Goal: Task Accomplishment & Management: Use online tool/utility

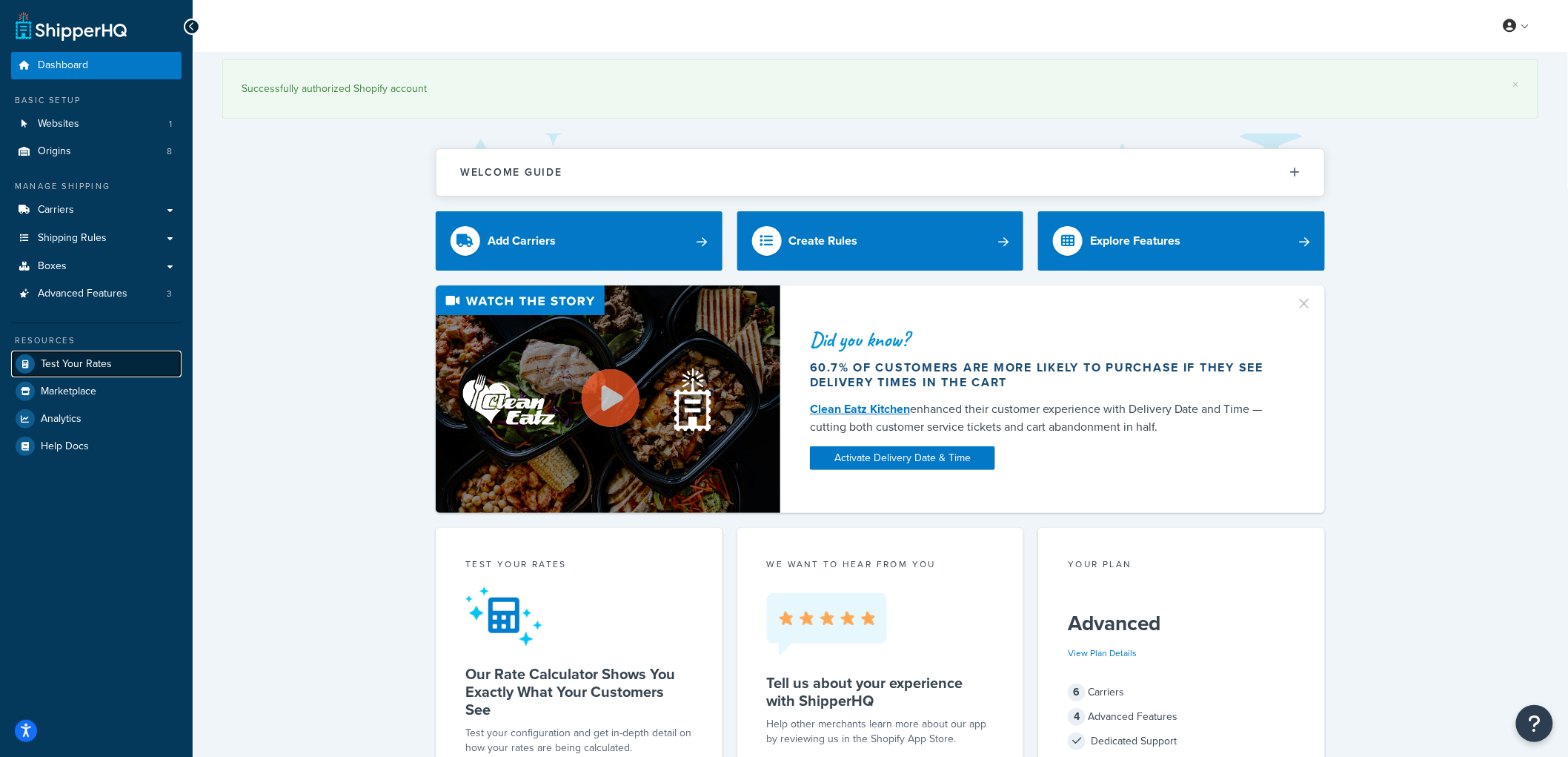
click at [93, 364] on span "Test Your Rates" at bounding box center [76, 364] width 71 height 13
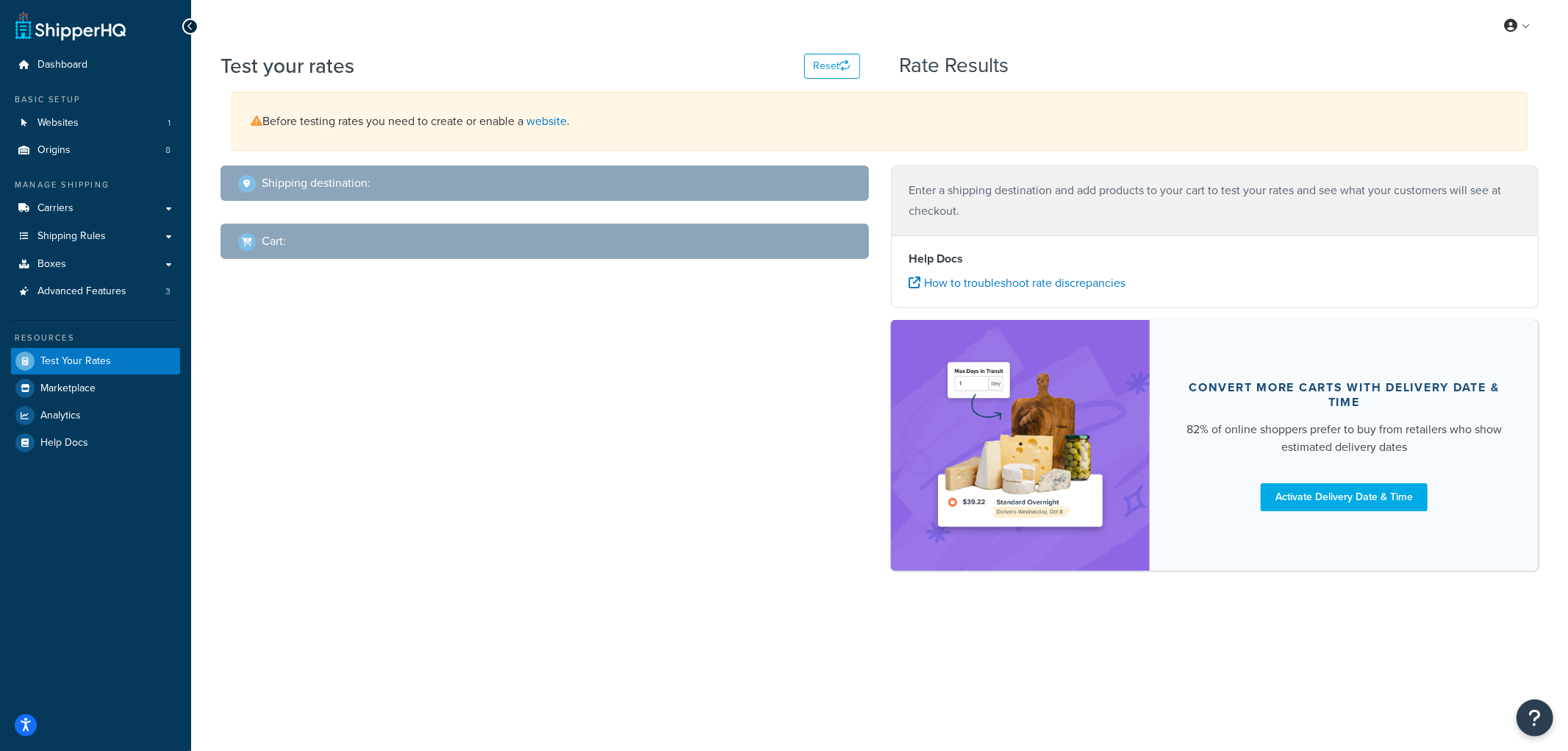
select select "TX"
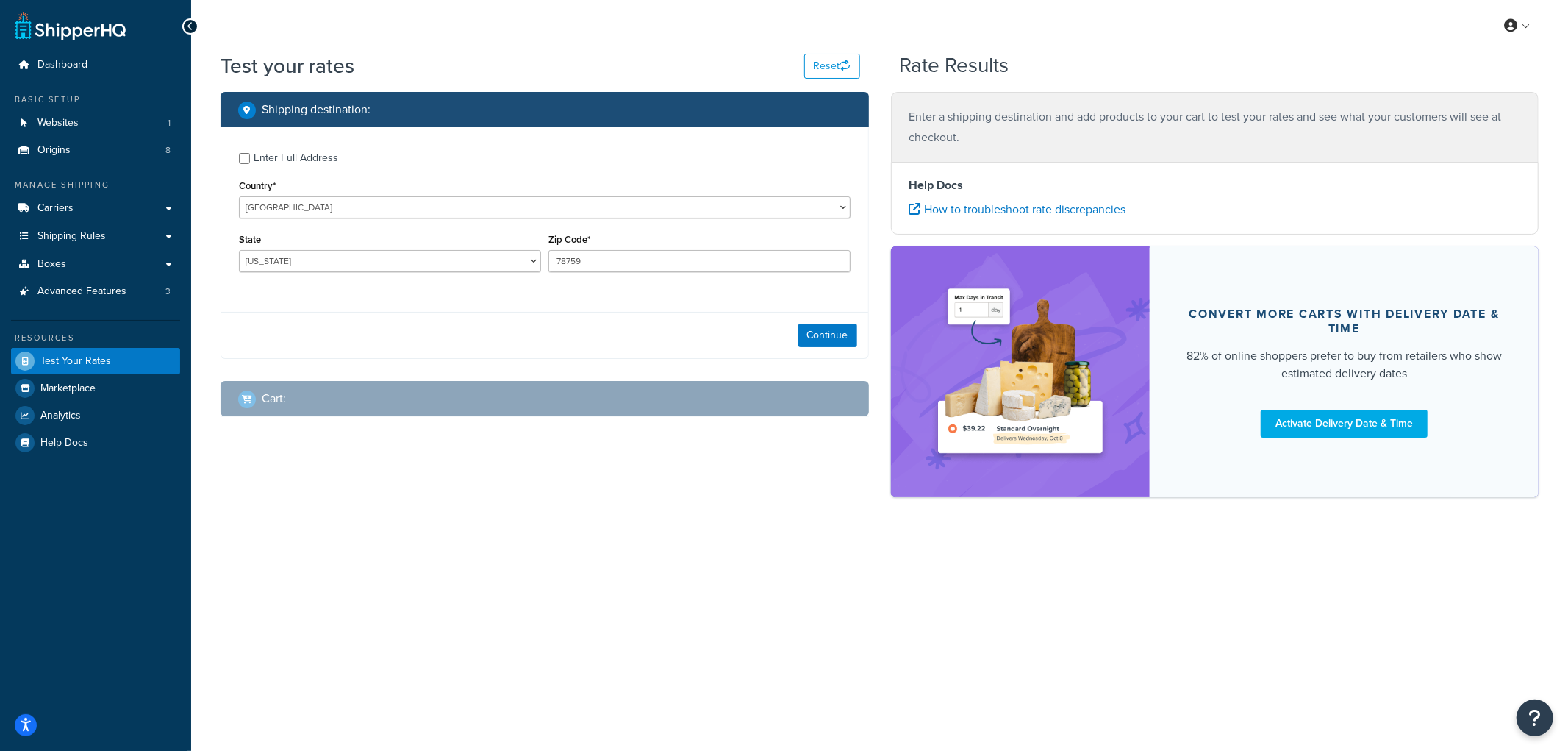
click at [277, 157] on div "Enter Full Address" at bounding box center [296, 158] width 85 height 20
click at [250, 157] on input "Enter Full Address" at bounding box center [244, 159] width 11 height 11
checkbox input "true"
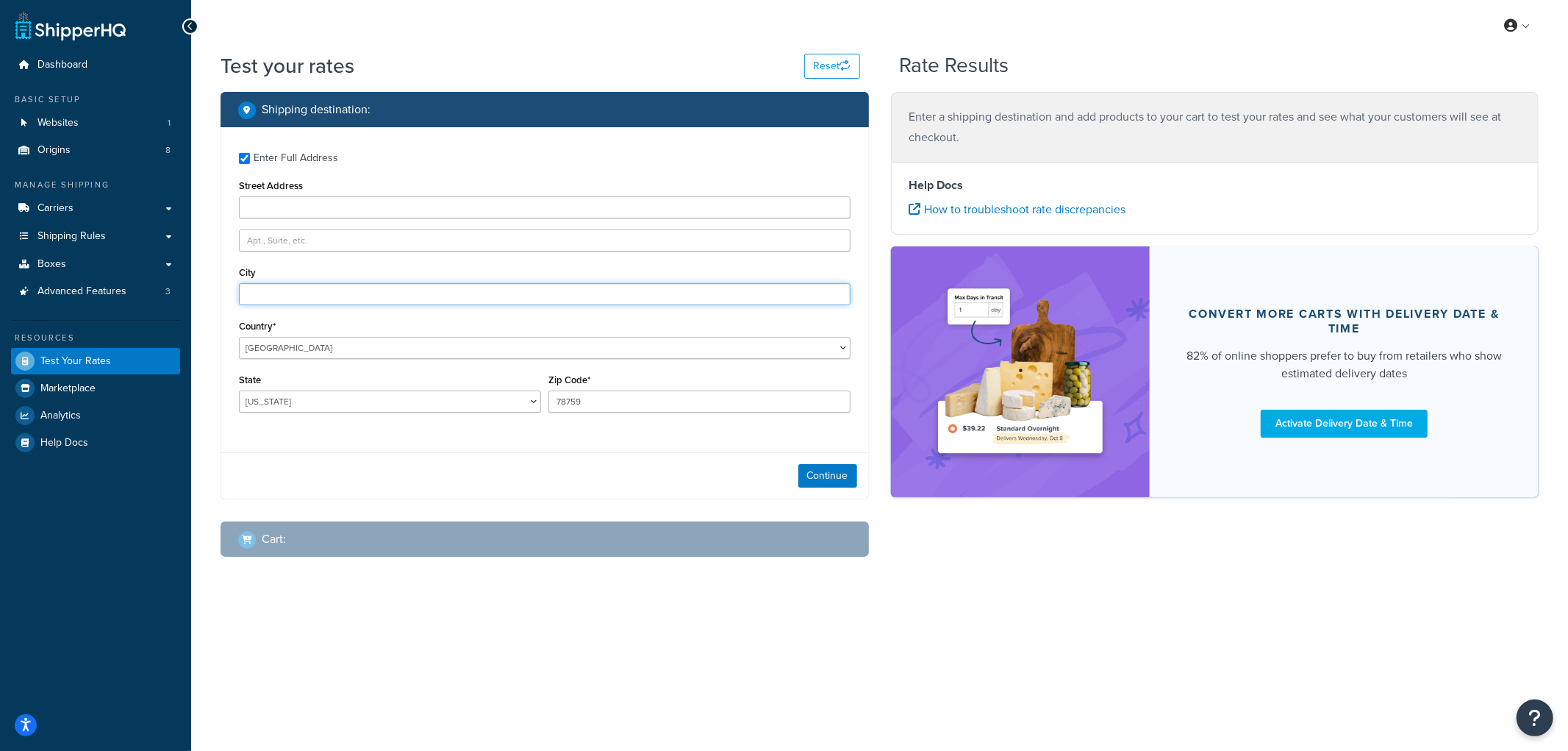
click at [277, 299] on input "City" at bounding box center [544, 294] width 612 height 22
type input "Angora"
select select "NE"
type input "69331"
click at [846, 478] on button "Continue" at bounding box center [827, 476] width 59 height 24
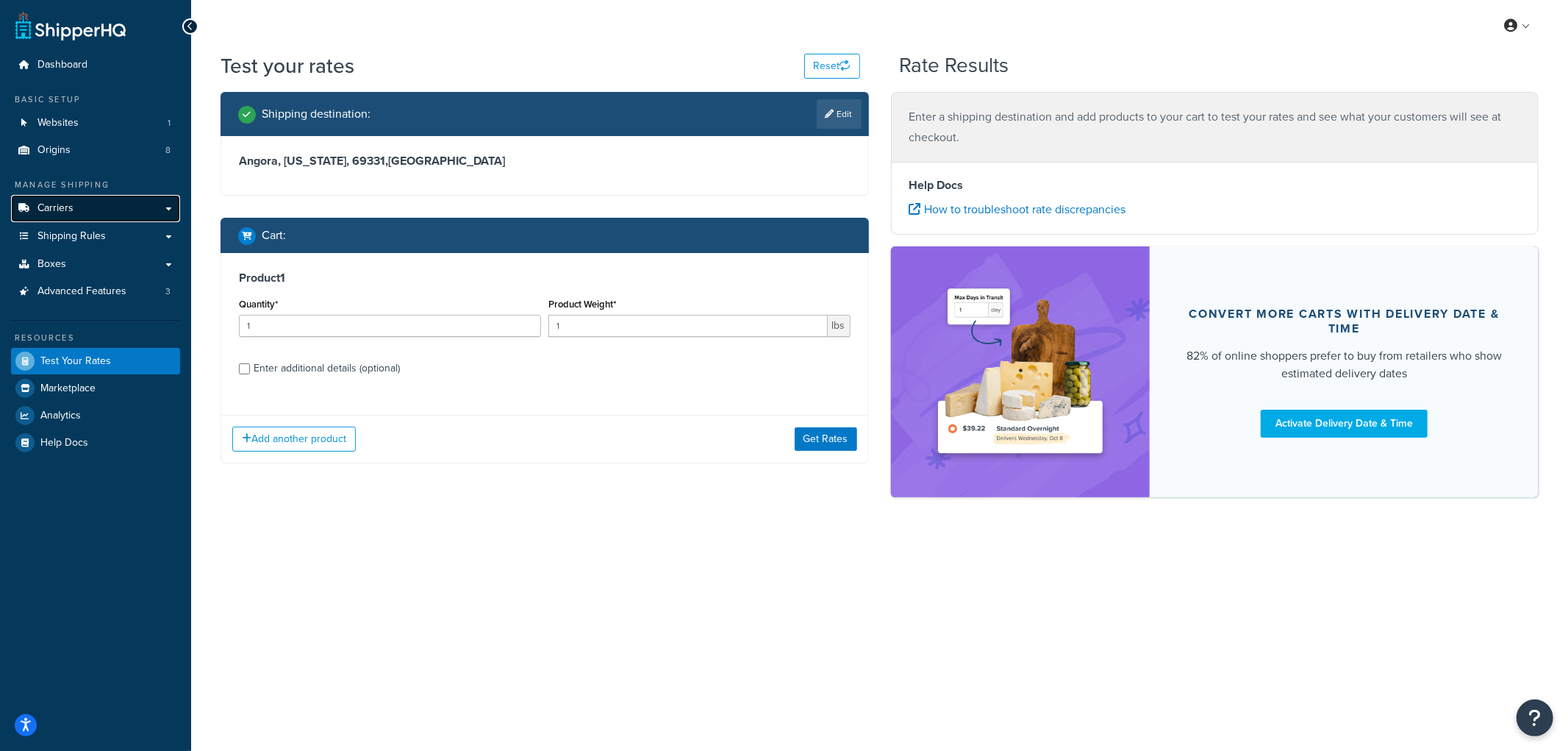
click at [121, 204] on link "Carriers" at bounding box center [95, 208] width 169 height 27
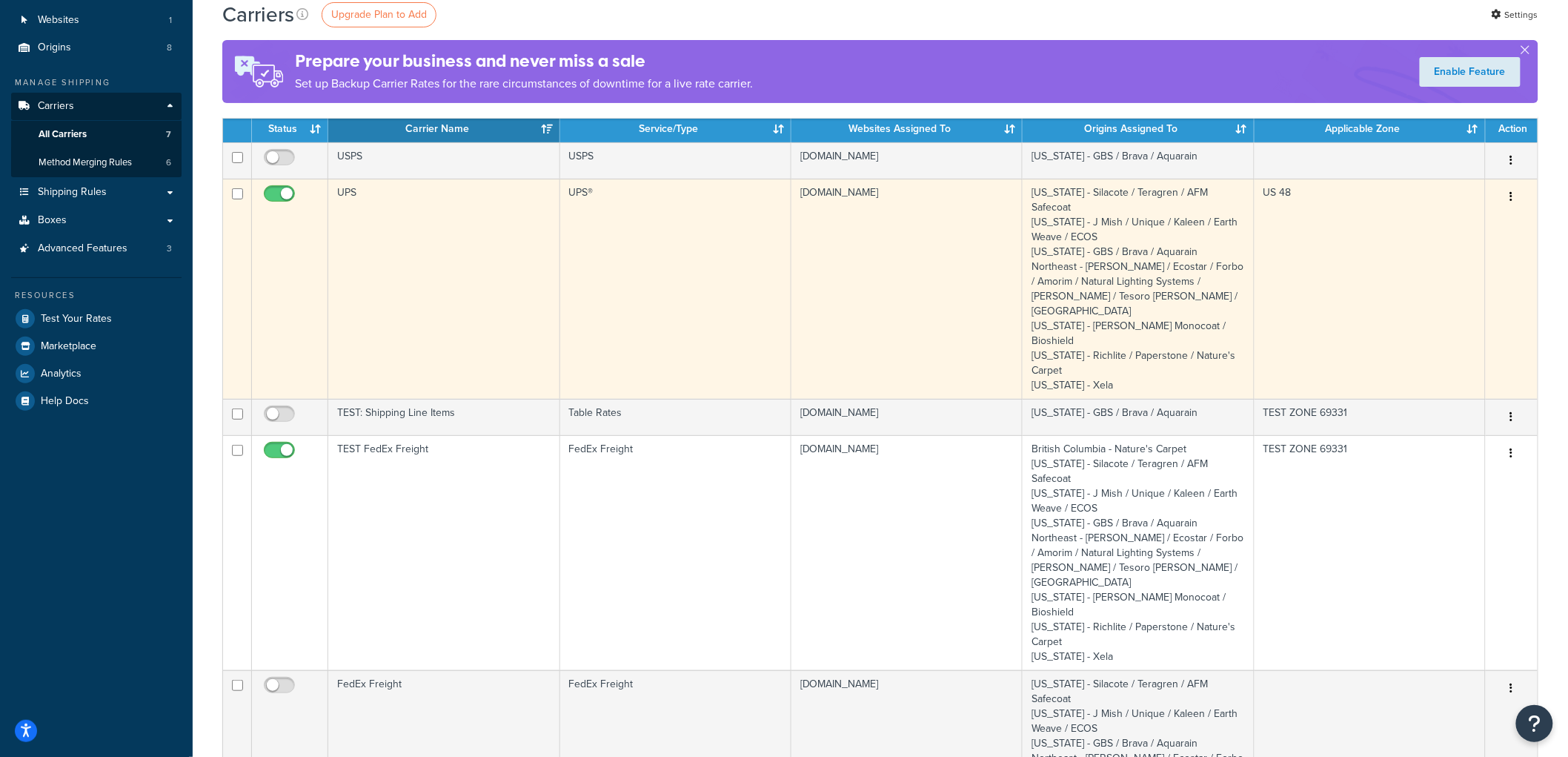
scroll to position [78, 0]
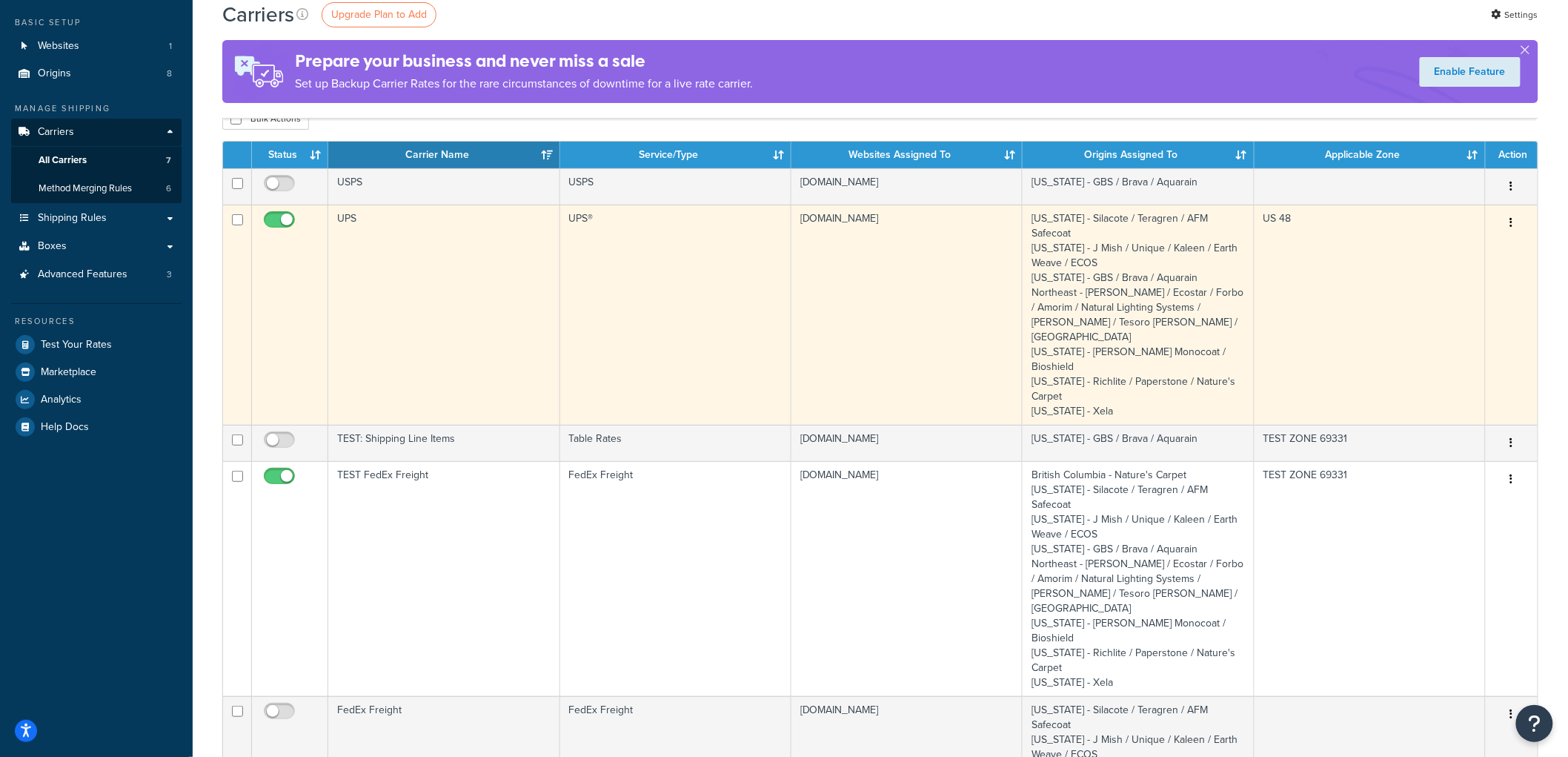
click at [734, 325] on td "UPS®" at bounding box center [676, 314] width 231 height 220
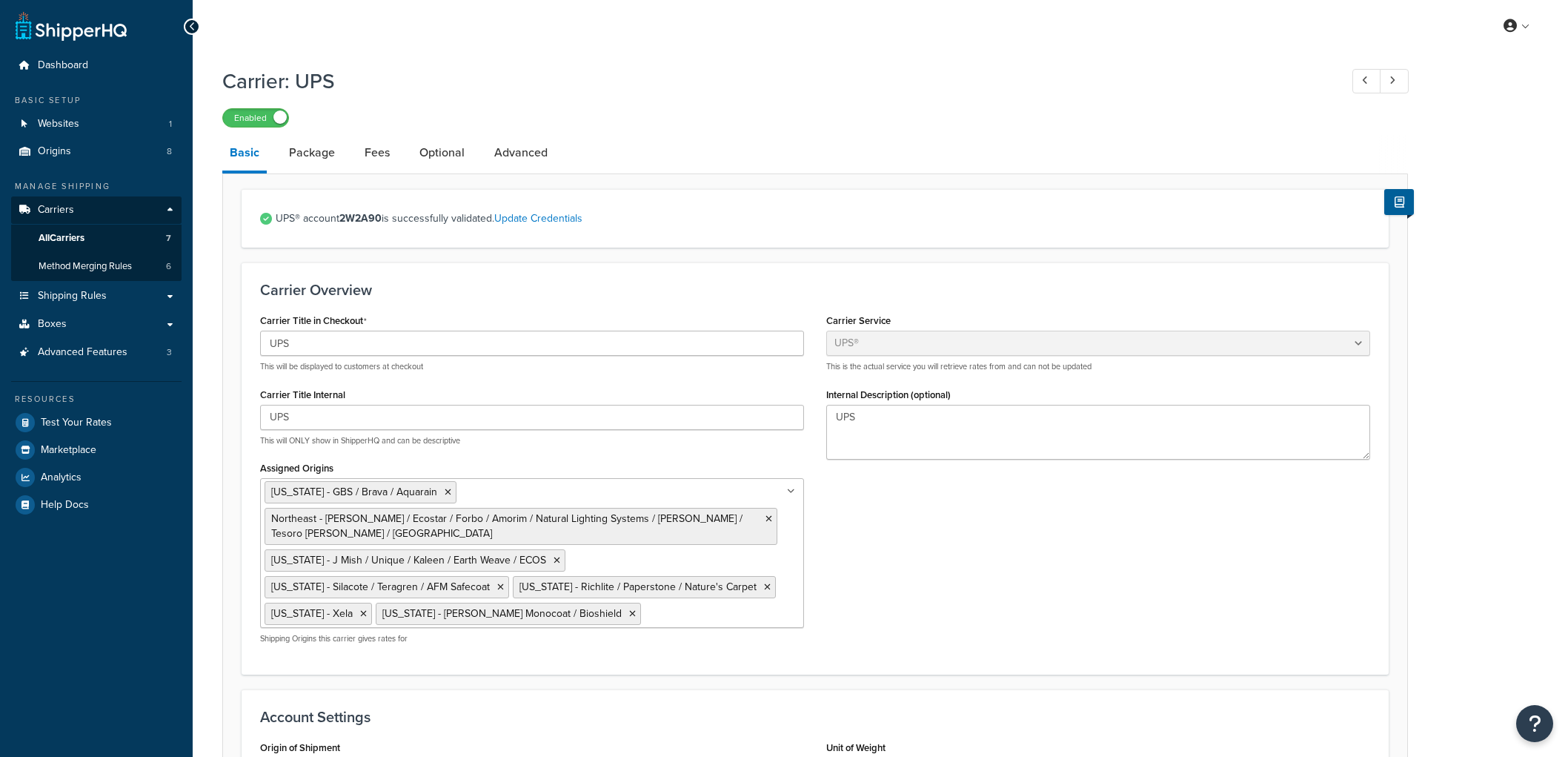
select select "ups"
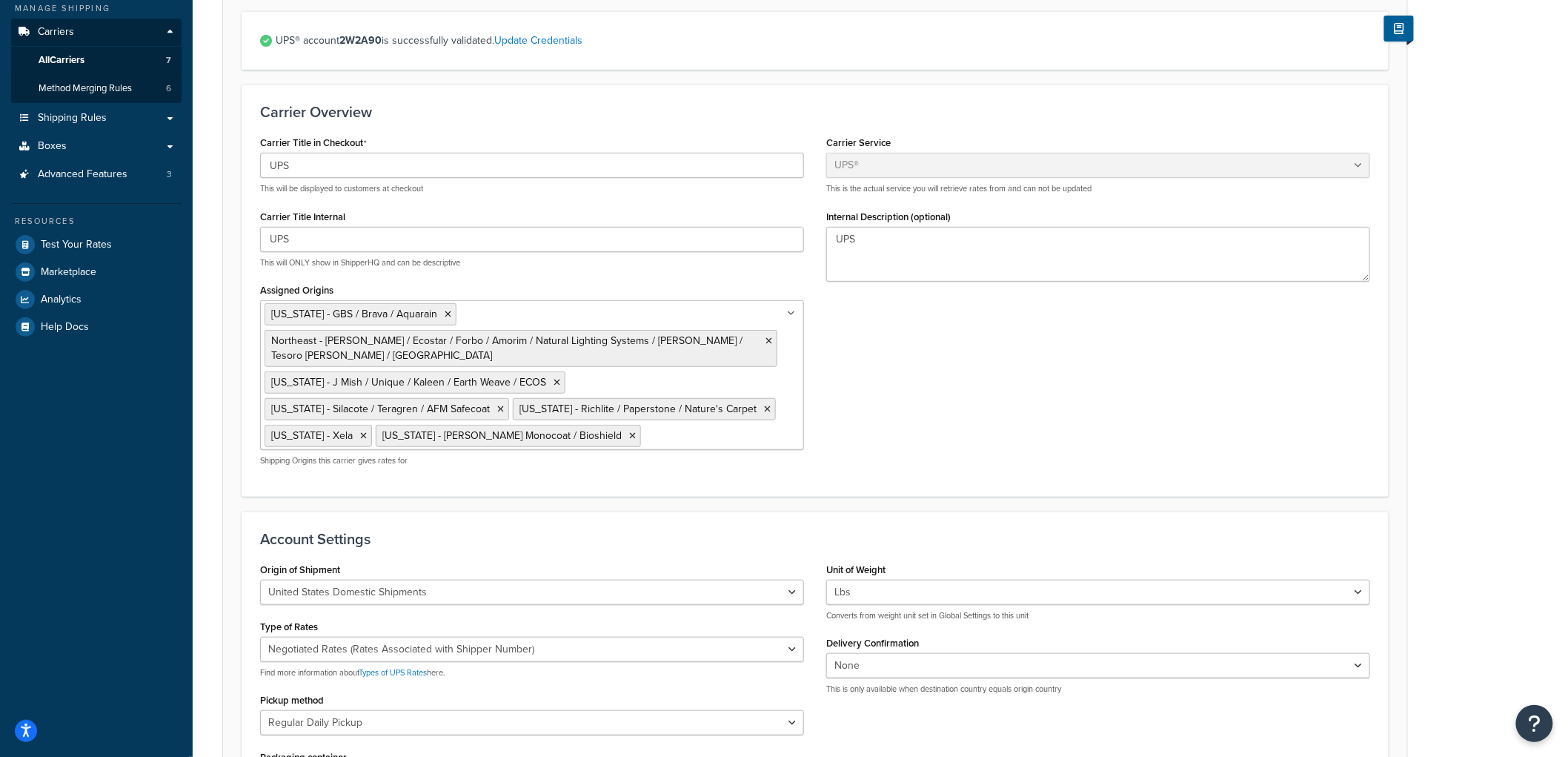
scroll to position [126, 0]
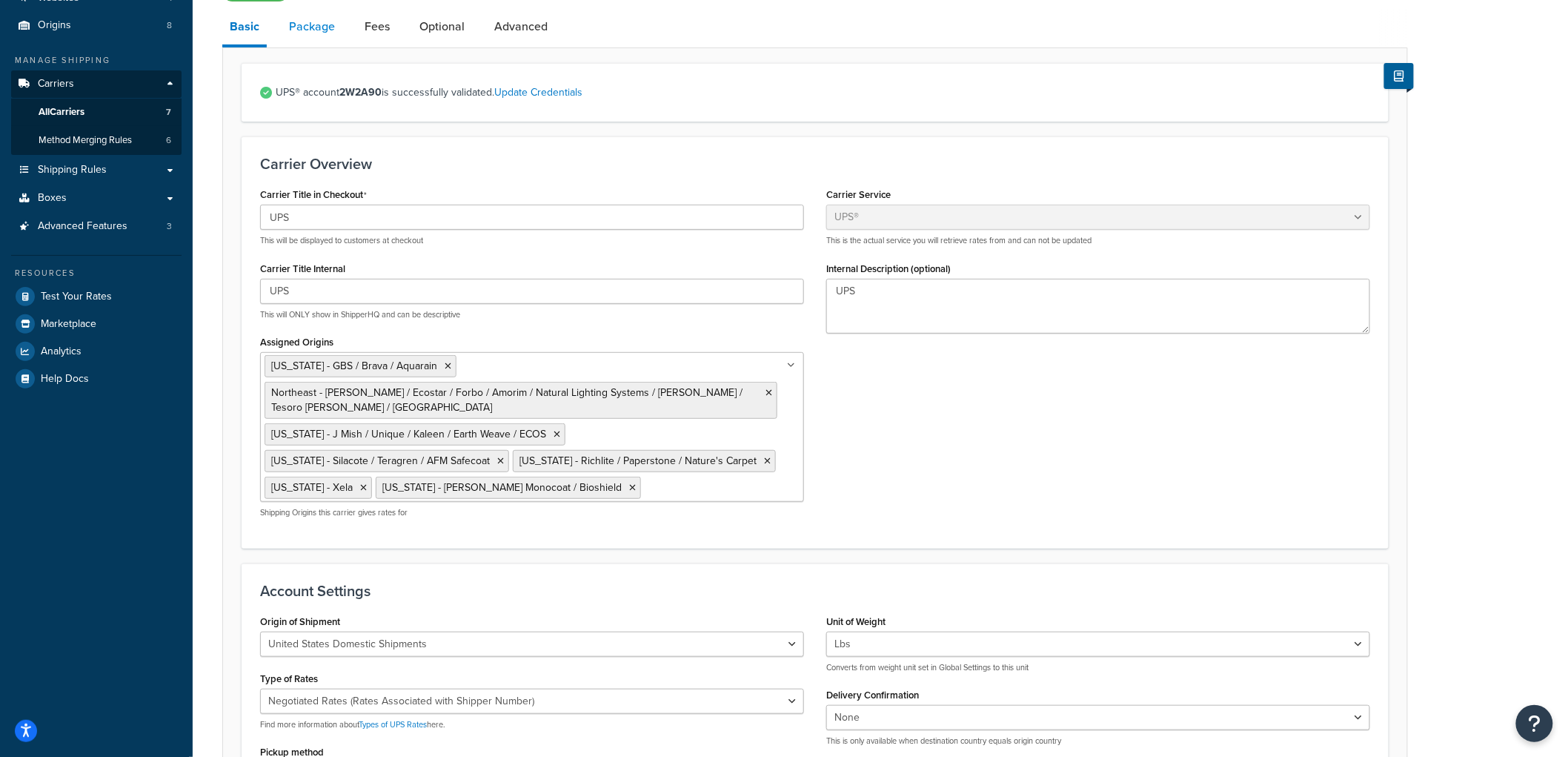
click at [328, 32] on link "Package" at bounding box center [312, 26] width 61 height 36
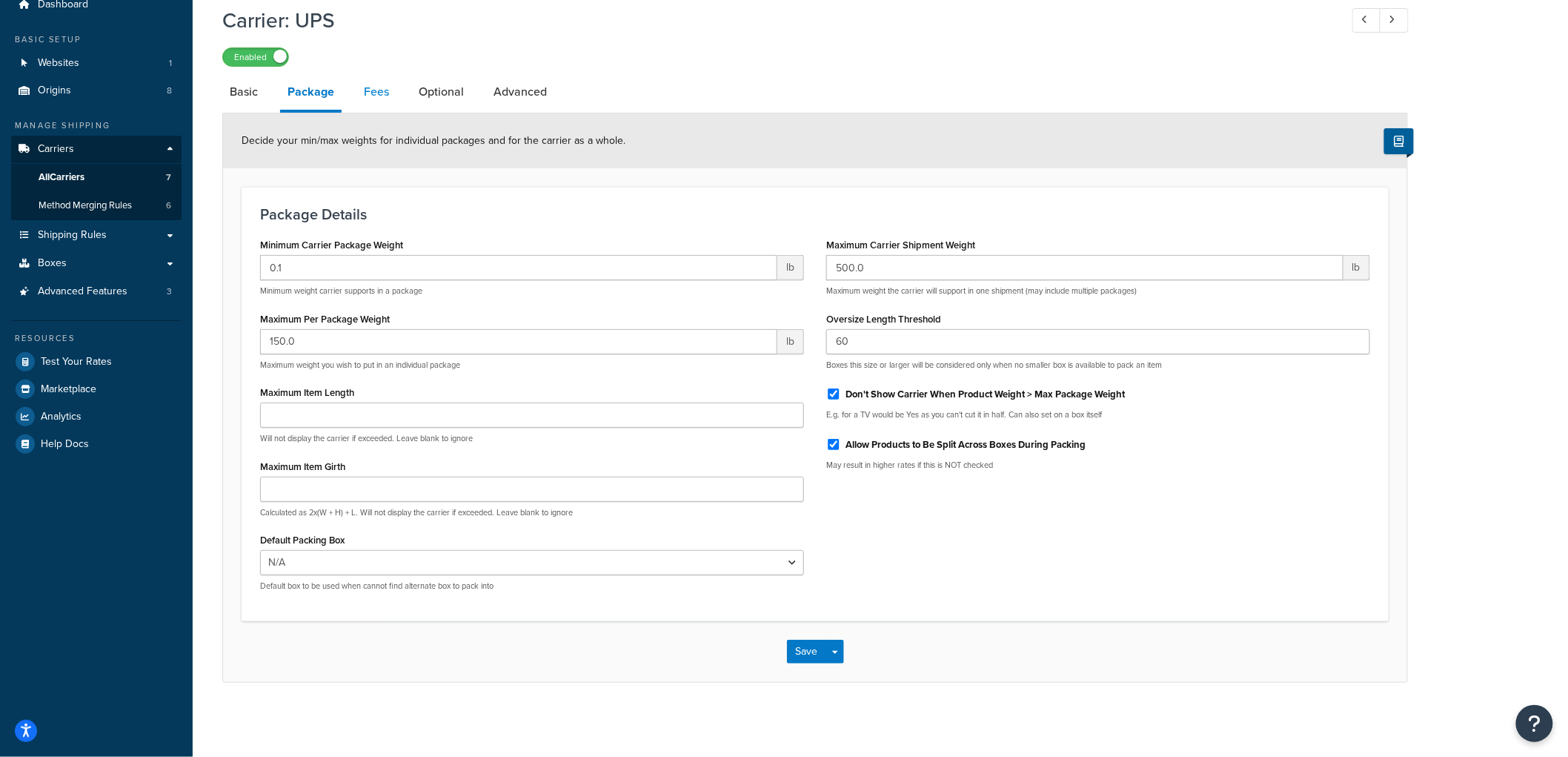
click at [367, 94] on link "Fees" at bounding box center [376, 92] width 40 height 36
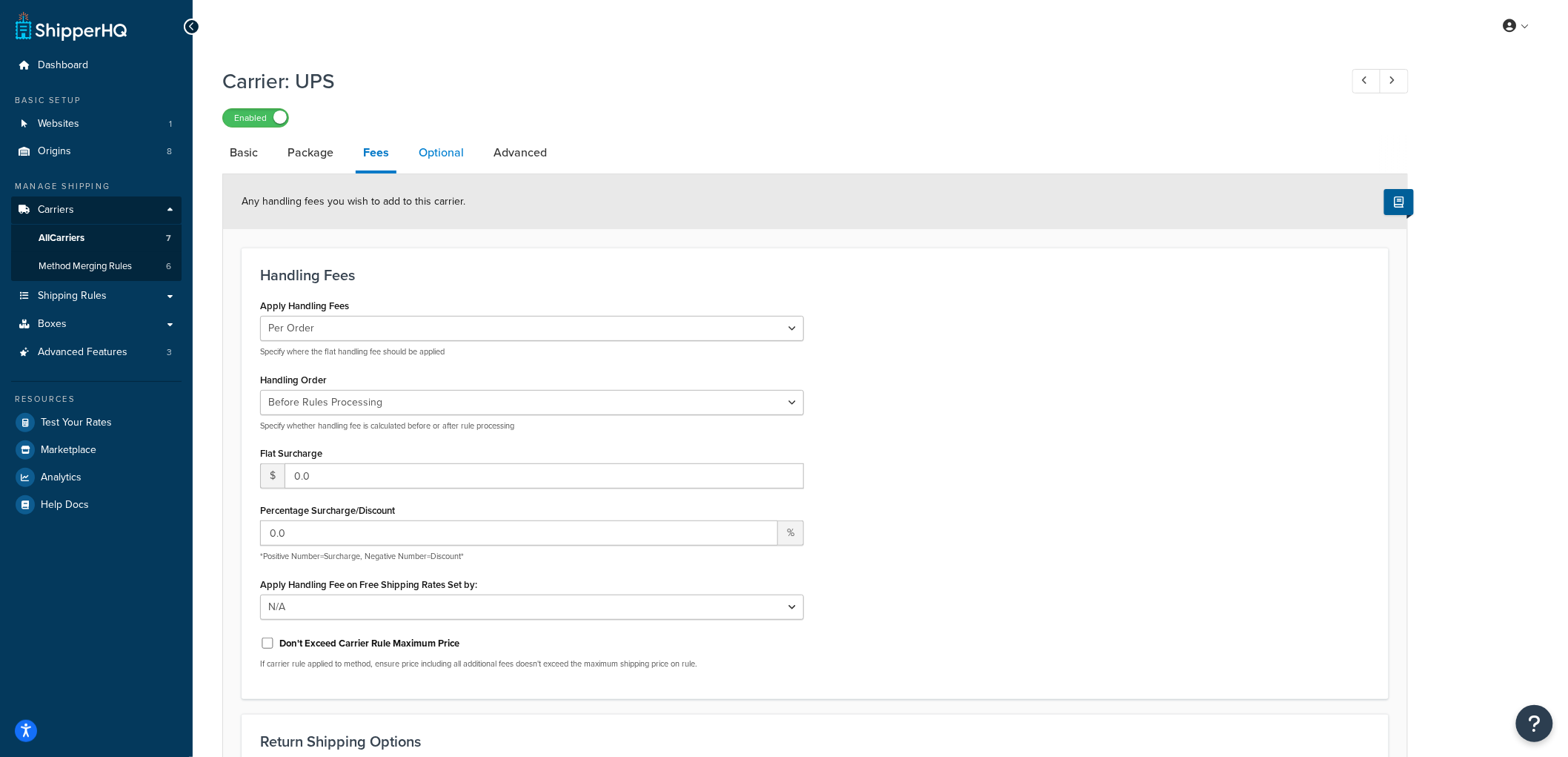
click at [448, 158] on link "Optional" at bounding box center [441, 152] width 60 height 36
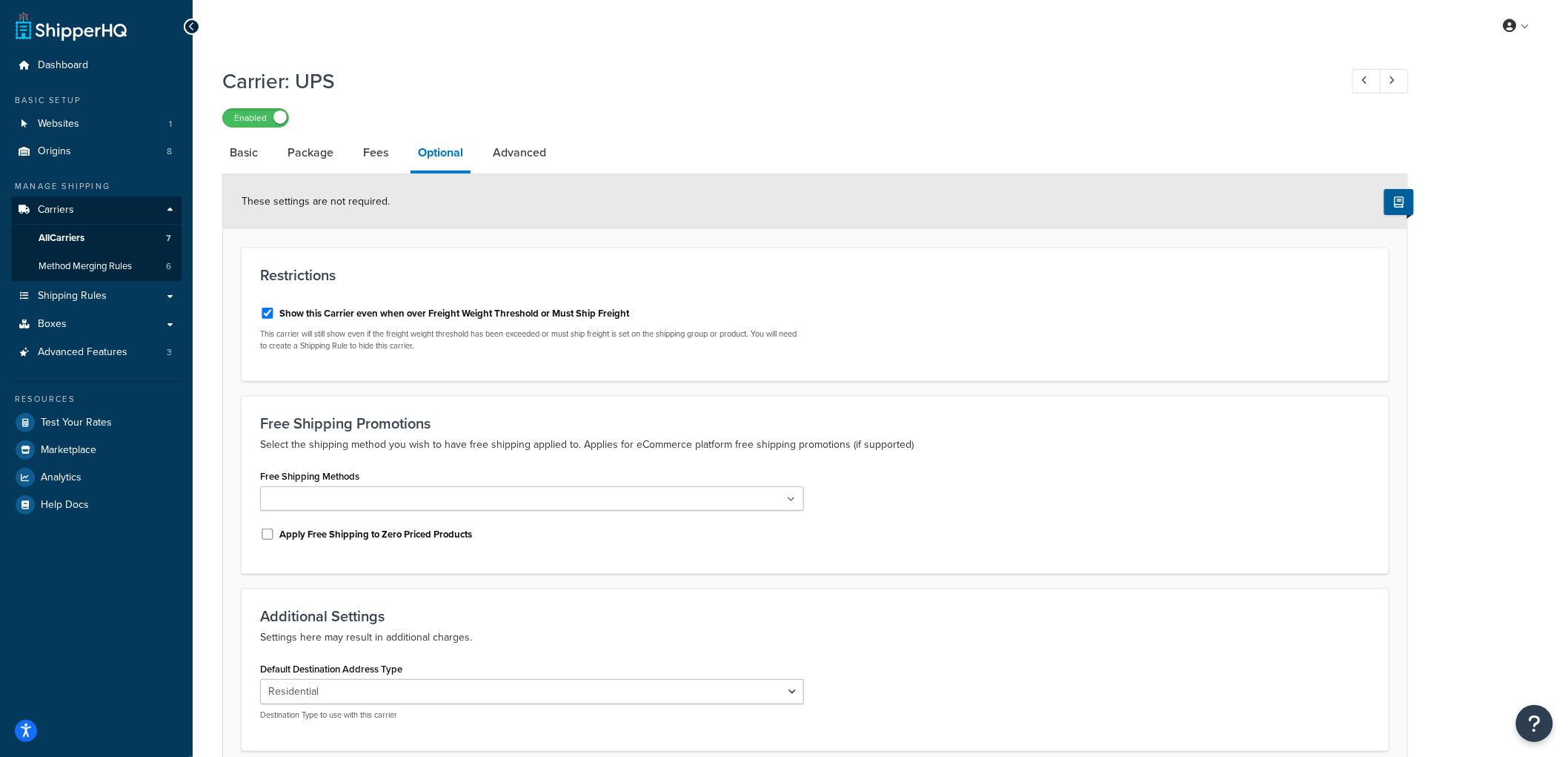
click at [559, 307] on label "Show this Carrier even when over Freight Weight Threshold or Must Ship Freight" at bounding box center [455, 313] width 350 height 13
click at [275, 307] on input "Show this Carrier even when over Freight Weight Threshold or Must Ship Freight" at bounding box center [267, 313] width 15 height 11
checkbox input "false"
click at [549, 338] on p "This carrier will still show even if the freight weight threshold has been exce…" at bounding box center [531, 340] width 544 height 23
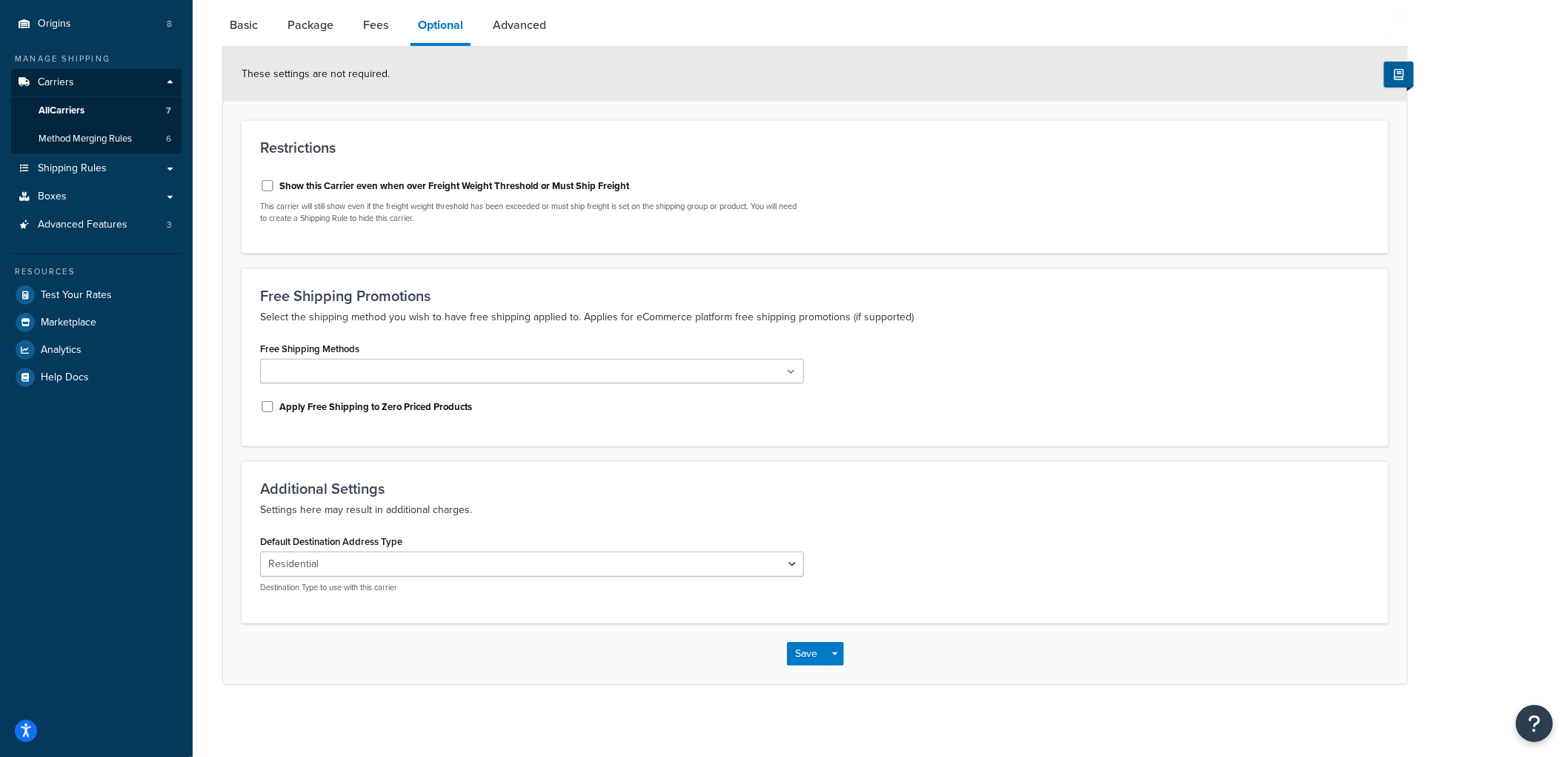
scroll to position [130, 0]
click at [823, 660] on button "Save" at bounding box center [807, 652] width 40 height 24
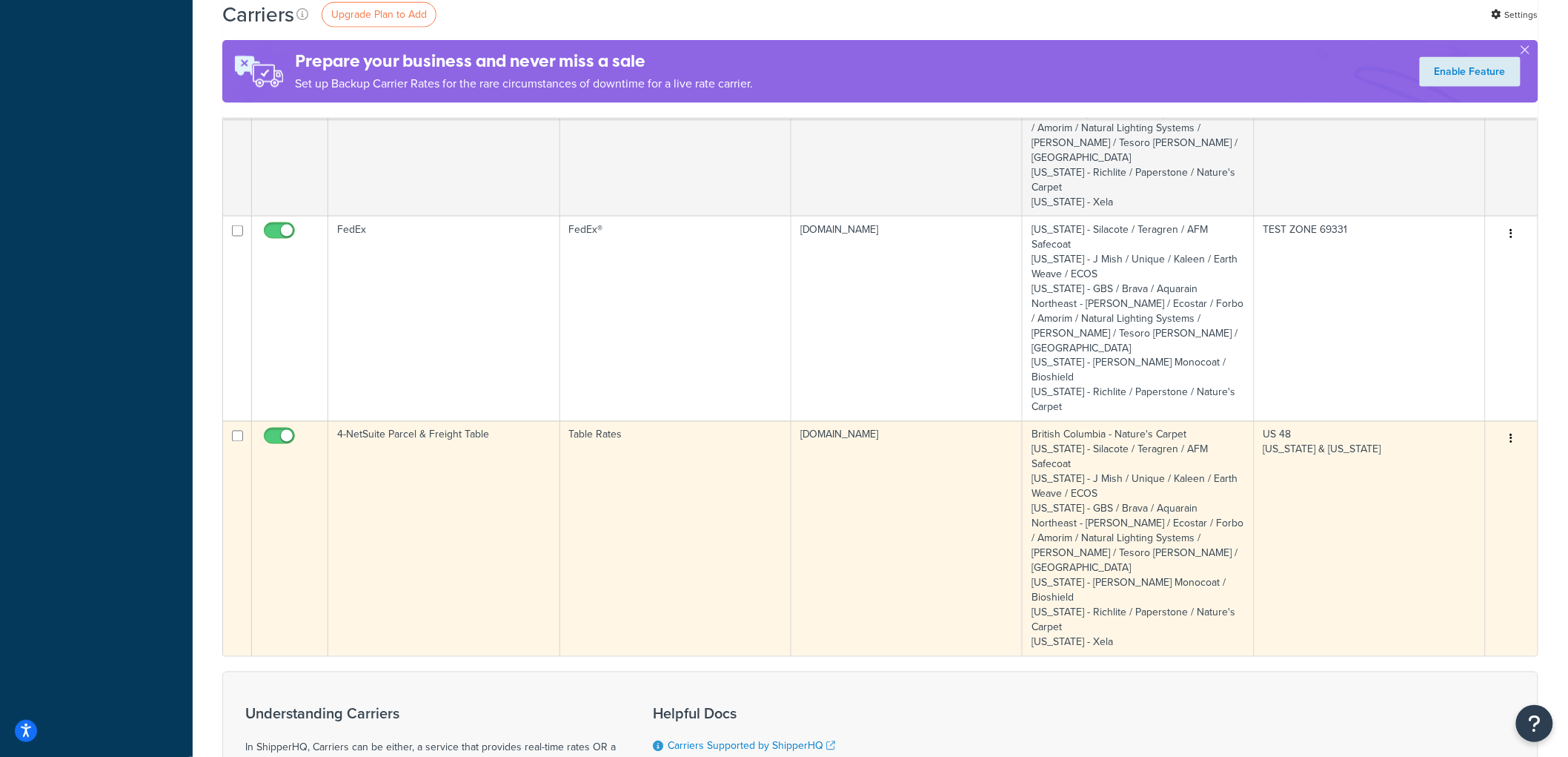
scroll to position [649, 0]
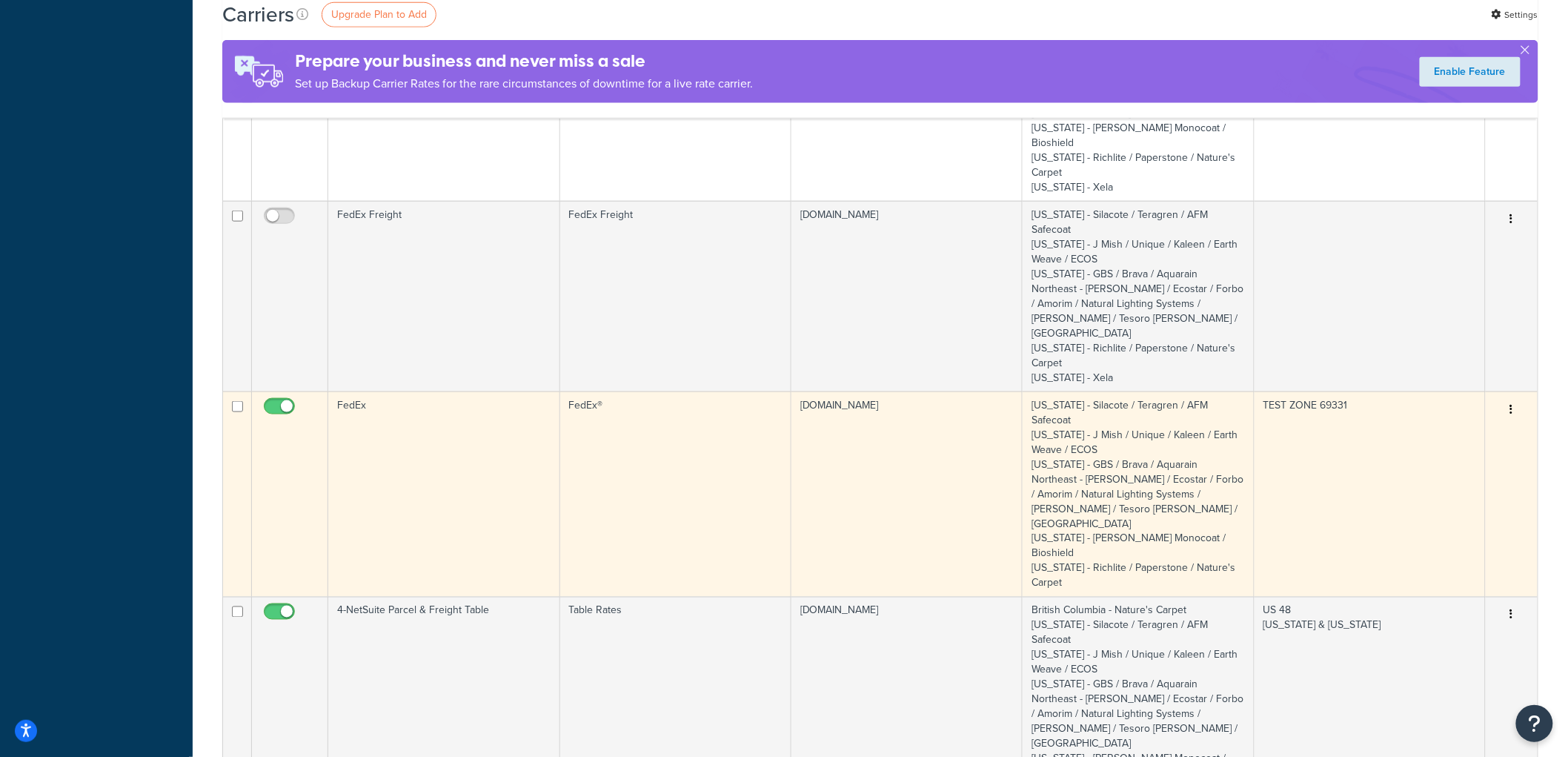
click at [603, 391] on td "FedEx®" at bounding box center [676, 493] width 231 height 205
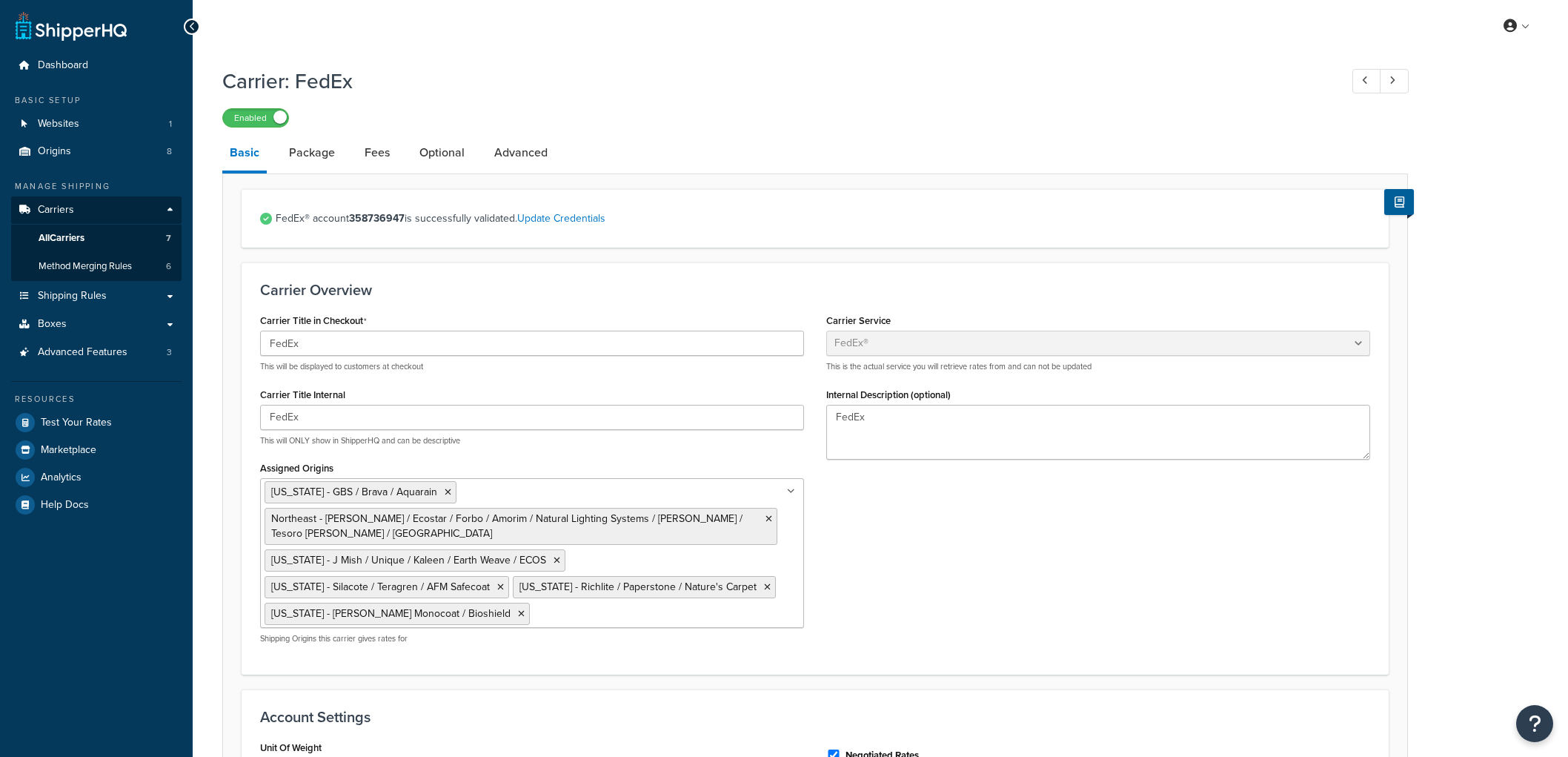
select select "fedEx"
select select "REGULAR_PICKUP"
select select "YOUR_PACKAGING"
click at [382, 150] on link "Fees" at bounding box center [377, 152] width 40 height 36
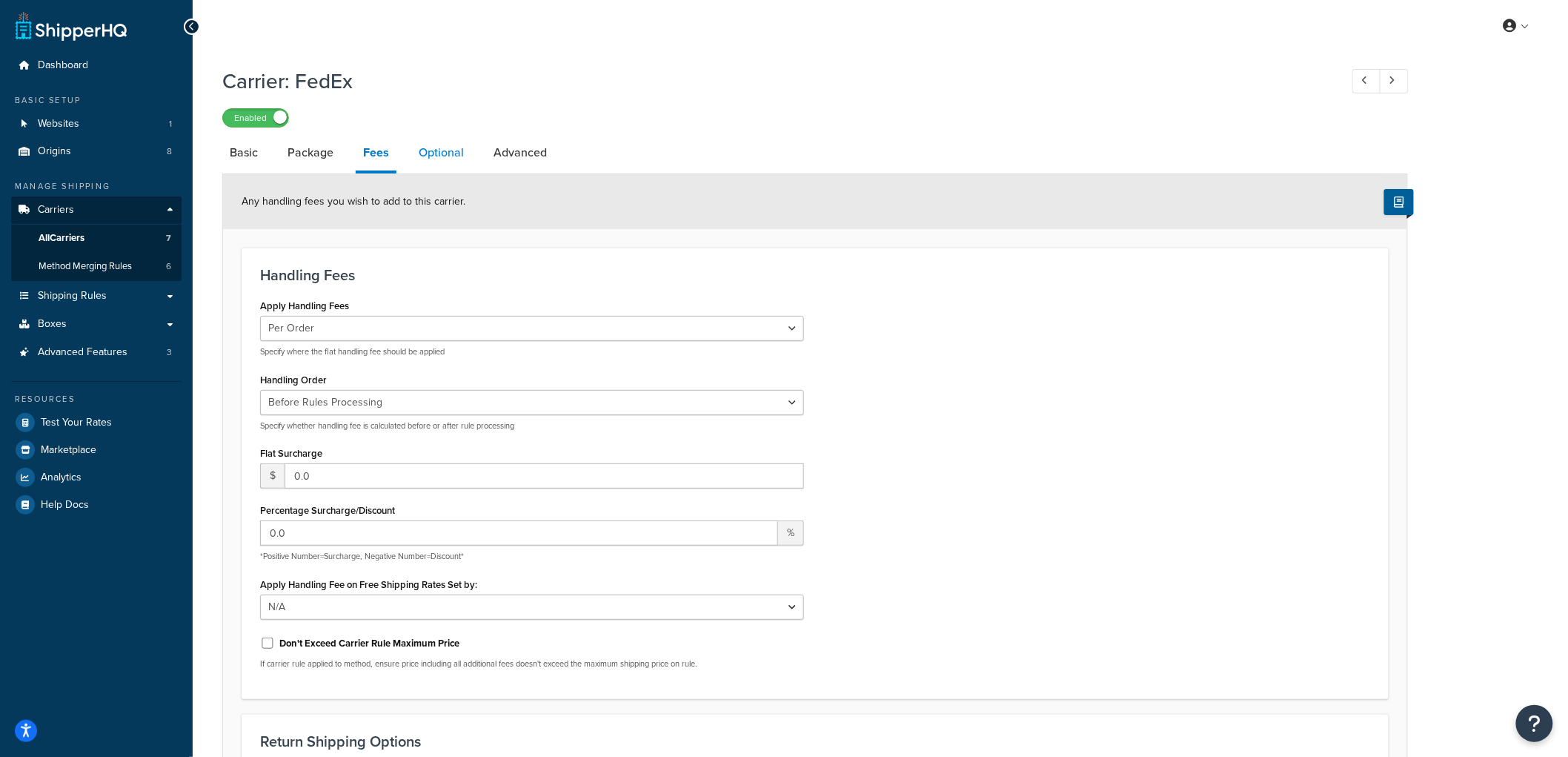
click at [446, 162] on link "Optional" at bounding box center [441, 152] width 60 height 36
select select "business"
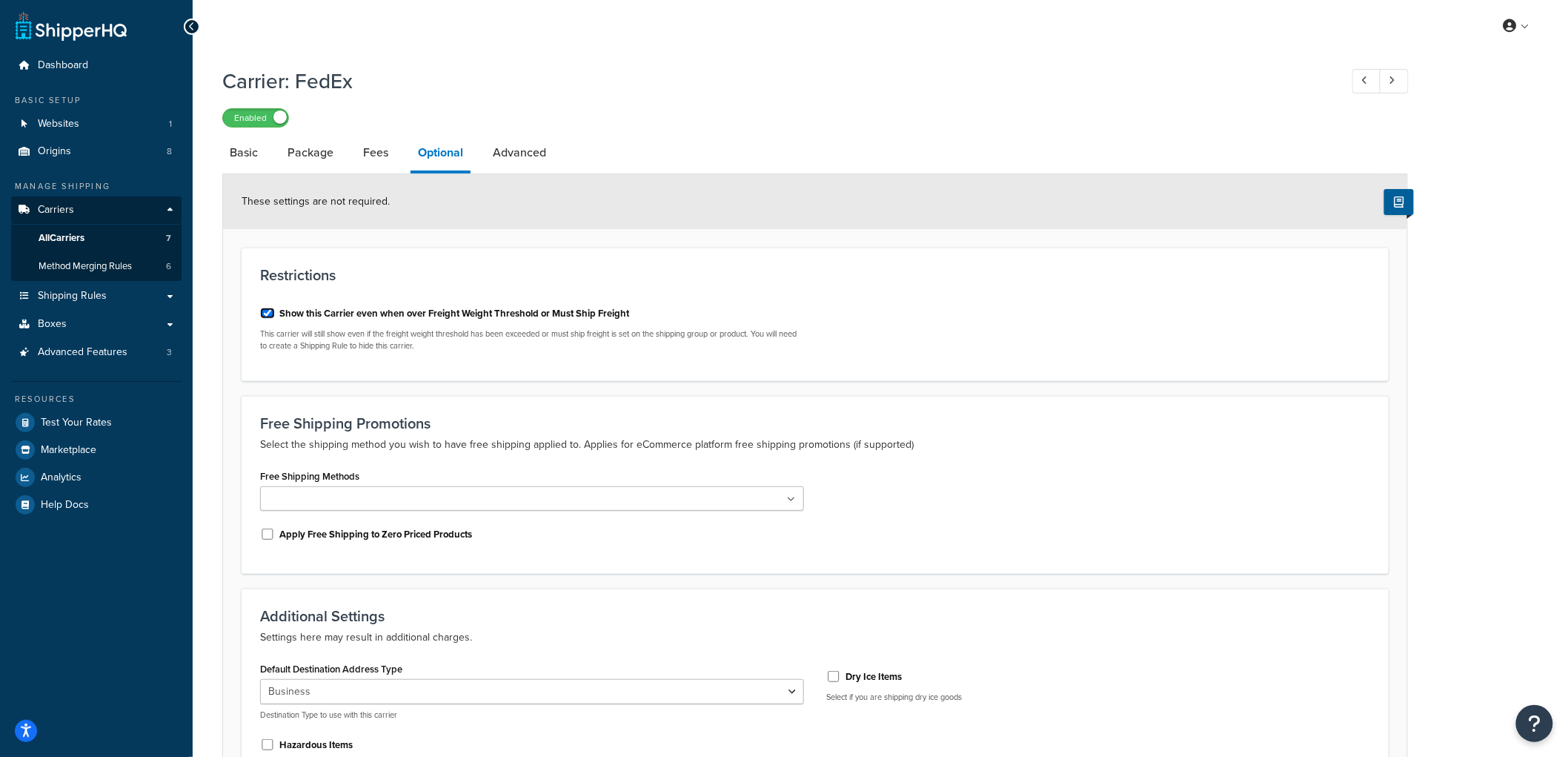
click at [271, 308] on input "Show this Carrier even when over Freight Weight Threshold or Must Ship Freight" at bounding box center [267, 313] width 15 height 11
checkbox input "false"
click at [573, 302] on div "Show this Carrier even when over Freight Weight Threshold or Must Ship Freight" at bounding box center [531, 312] width 544 height 22
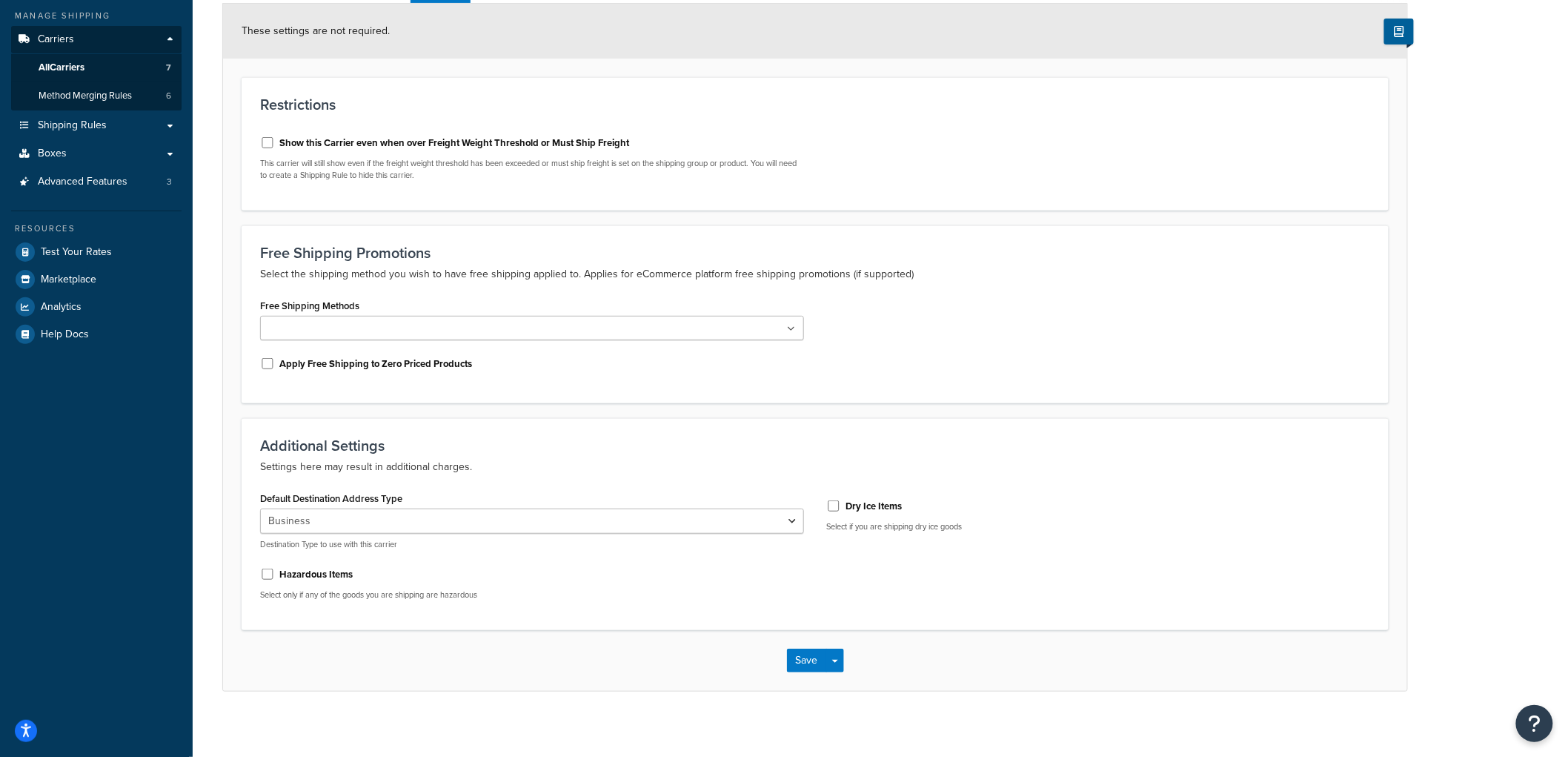
scroll to position [180, 0]
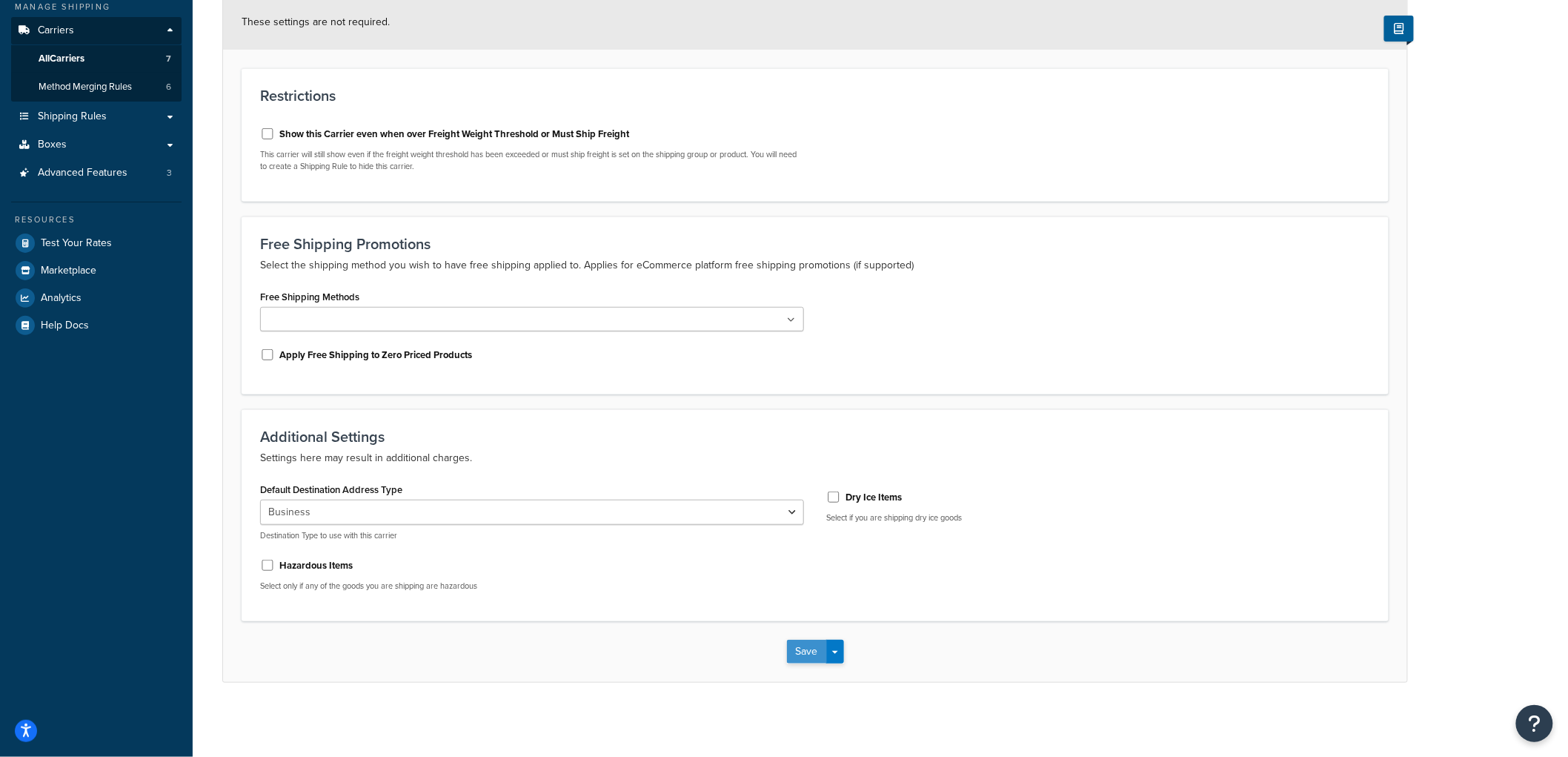
click at [815, 660] on button "Save" at bounding box center [807, 652] width 40 height 24
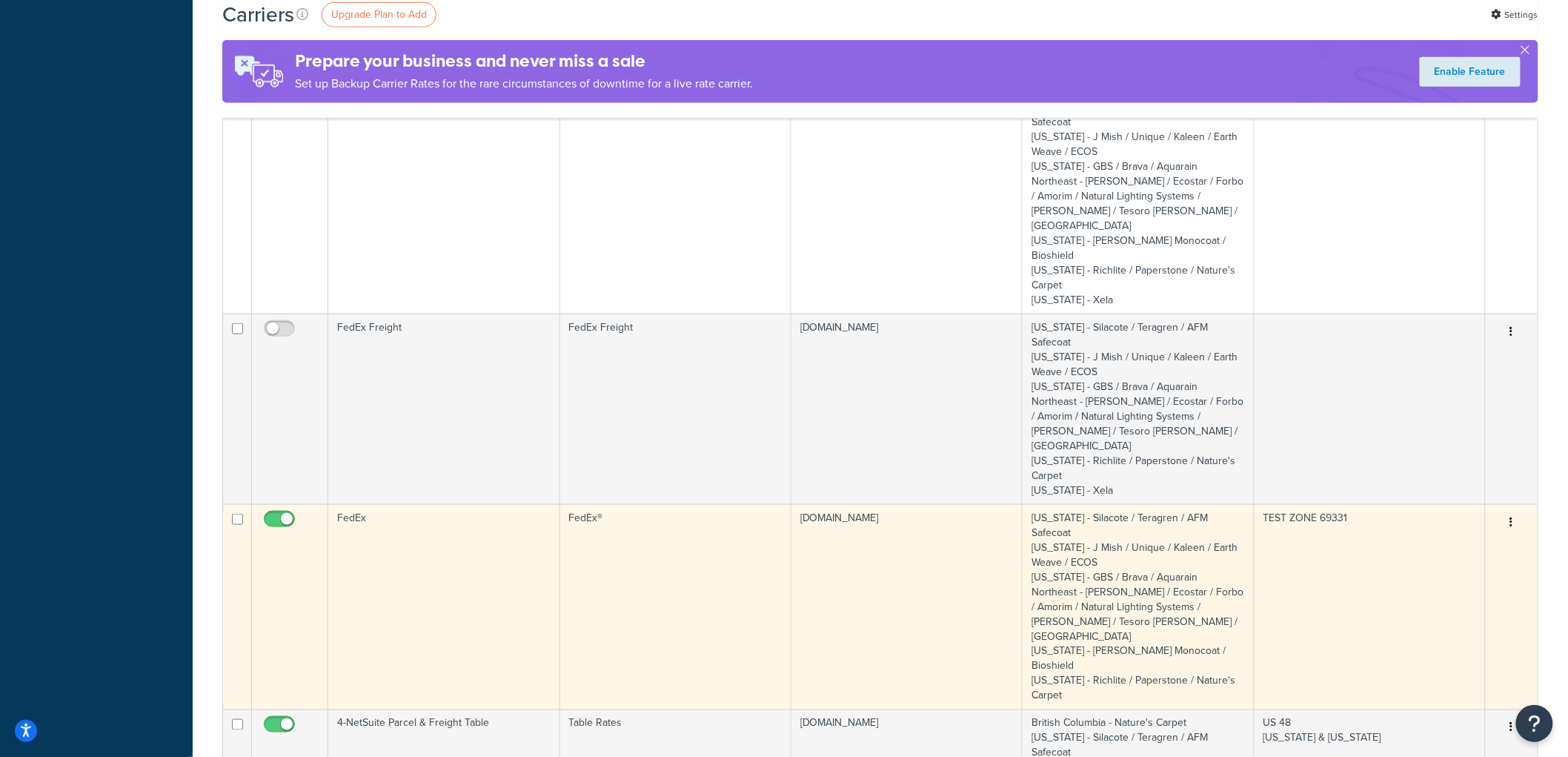
scroll to position [82, 0]
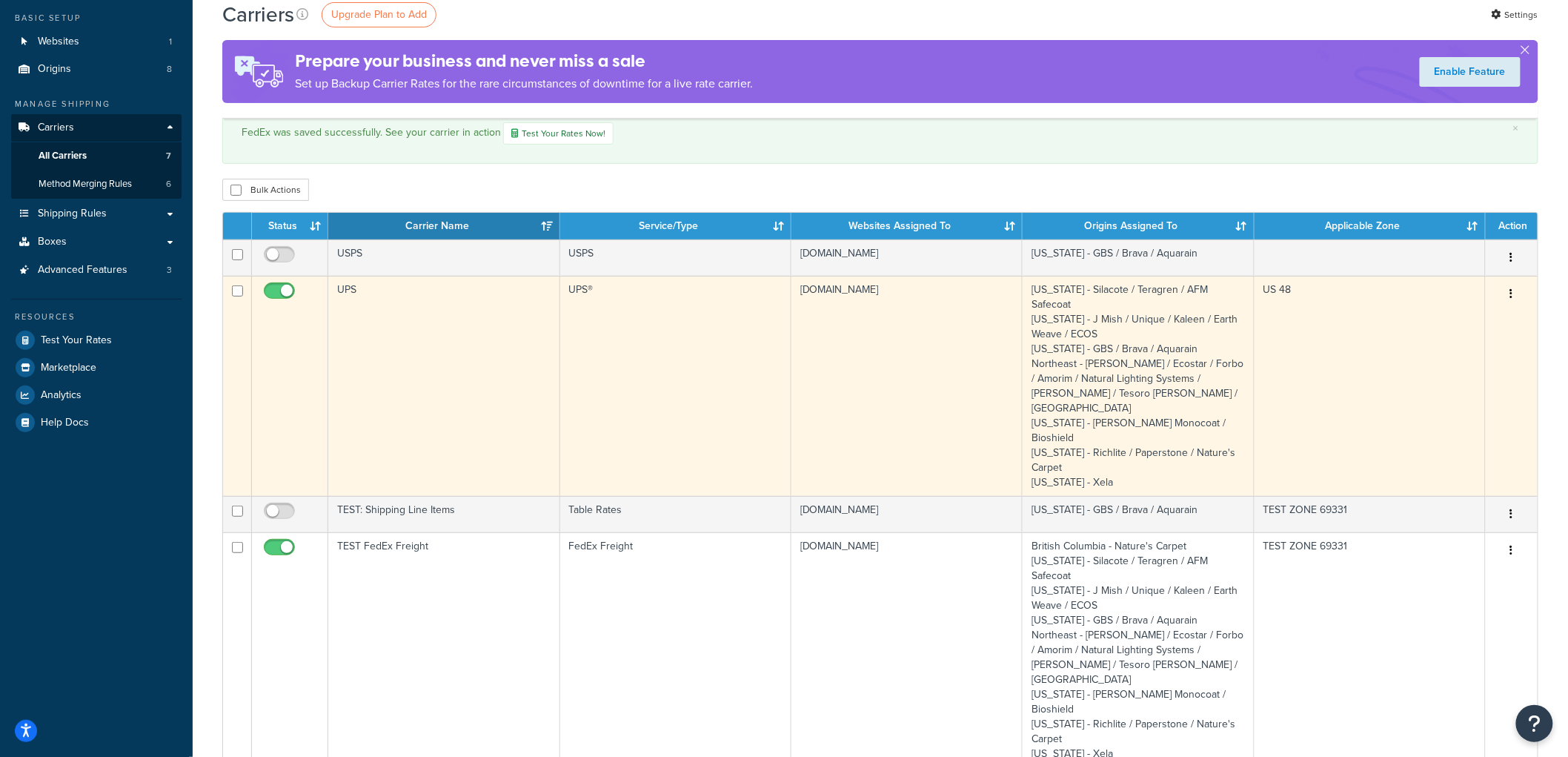
click at [451, 329] on td "UPS" at bounding box center [444, 386] width 231 height 220
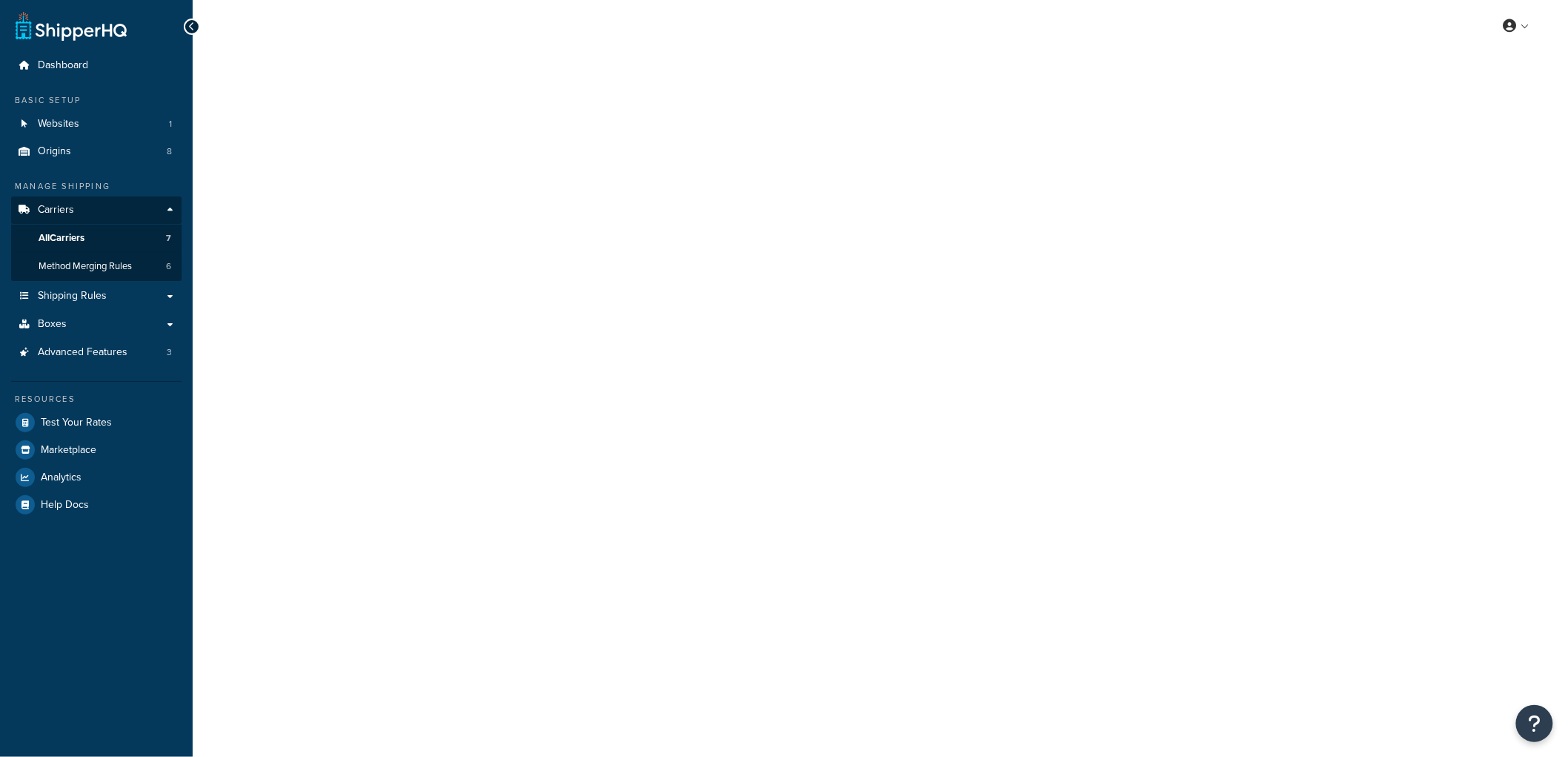
select select "ups"
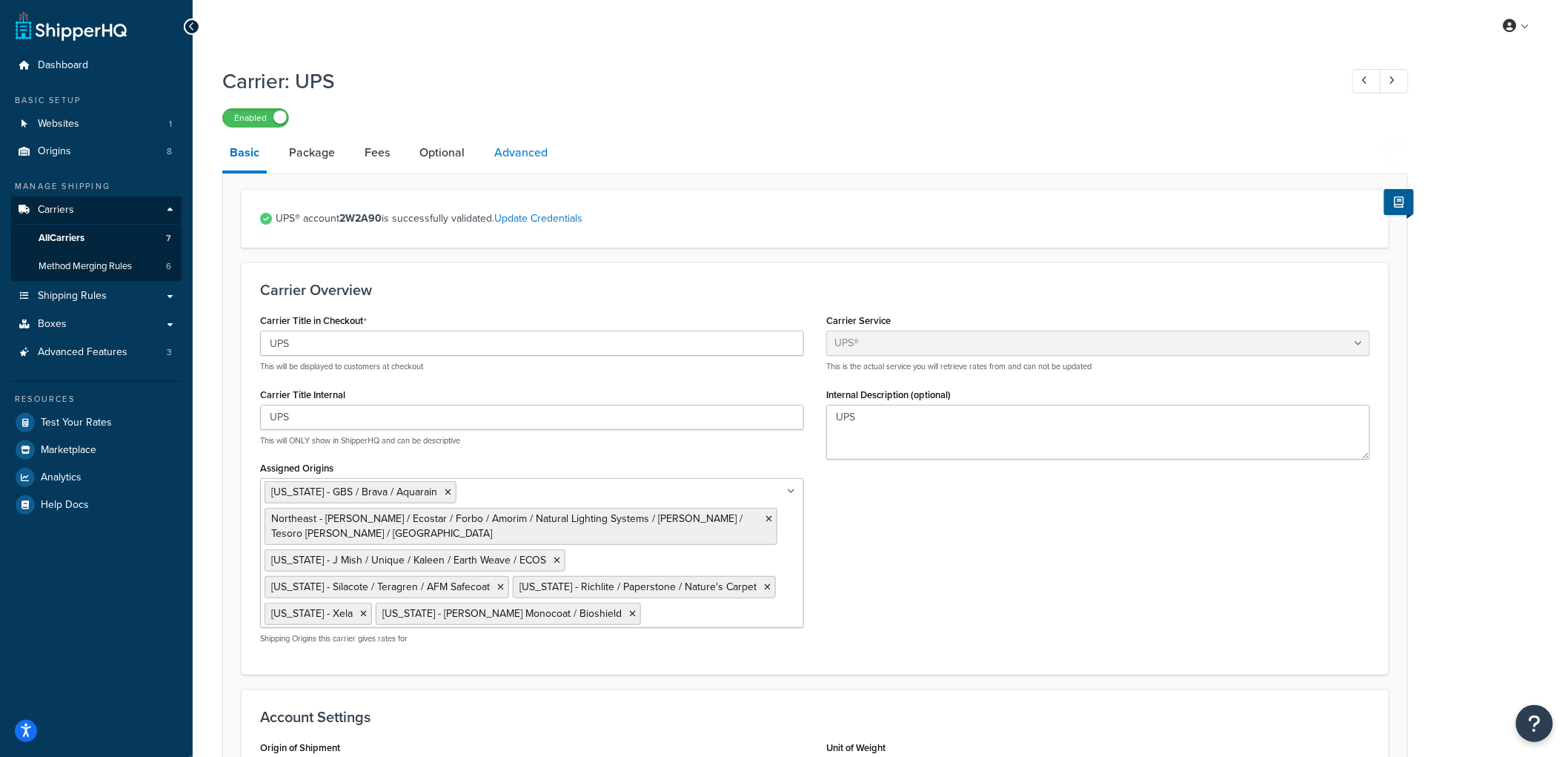
click at [497, 166] on link "Advanced" at bounding box center [521, 152] width 68 height 36
select select "false"
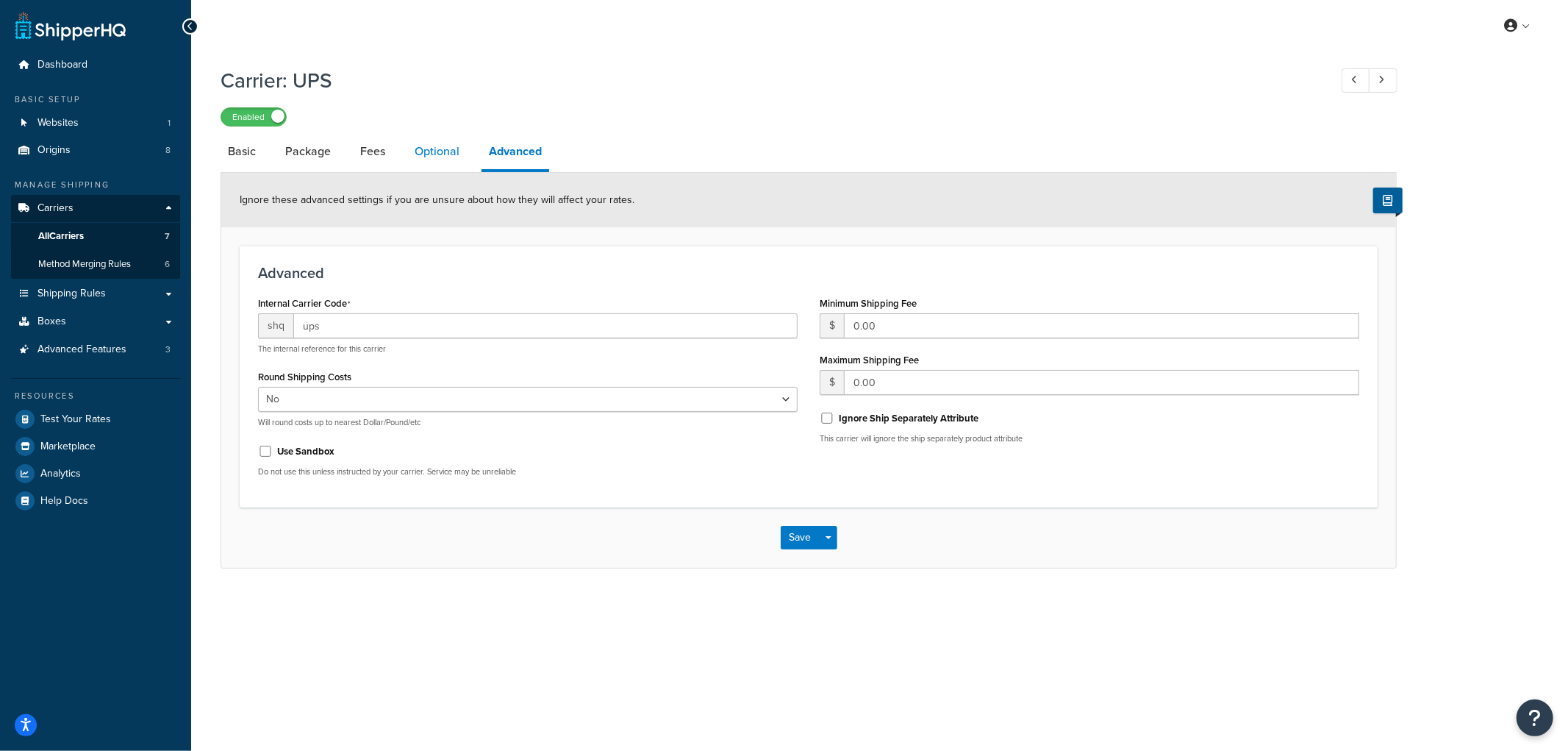
click at [449, 152] on link "Optional" at bounding box center [437, 151] width 60 height 35
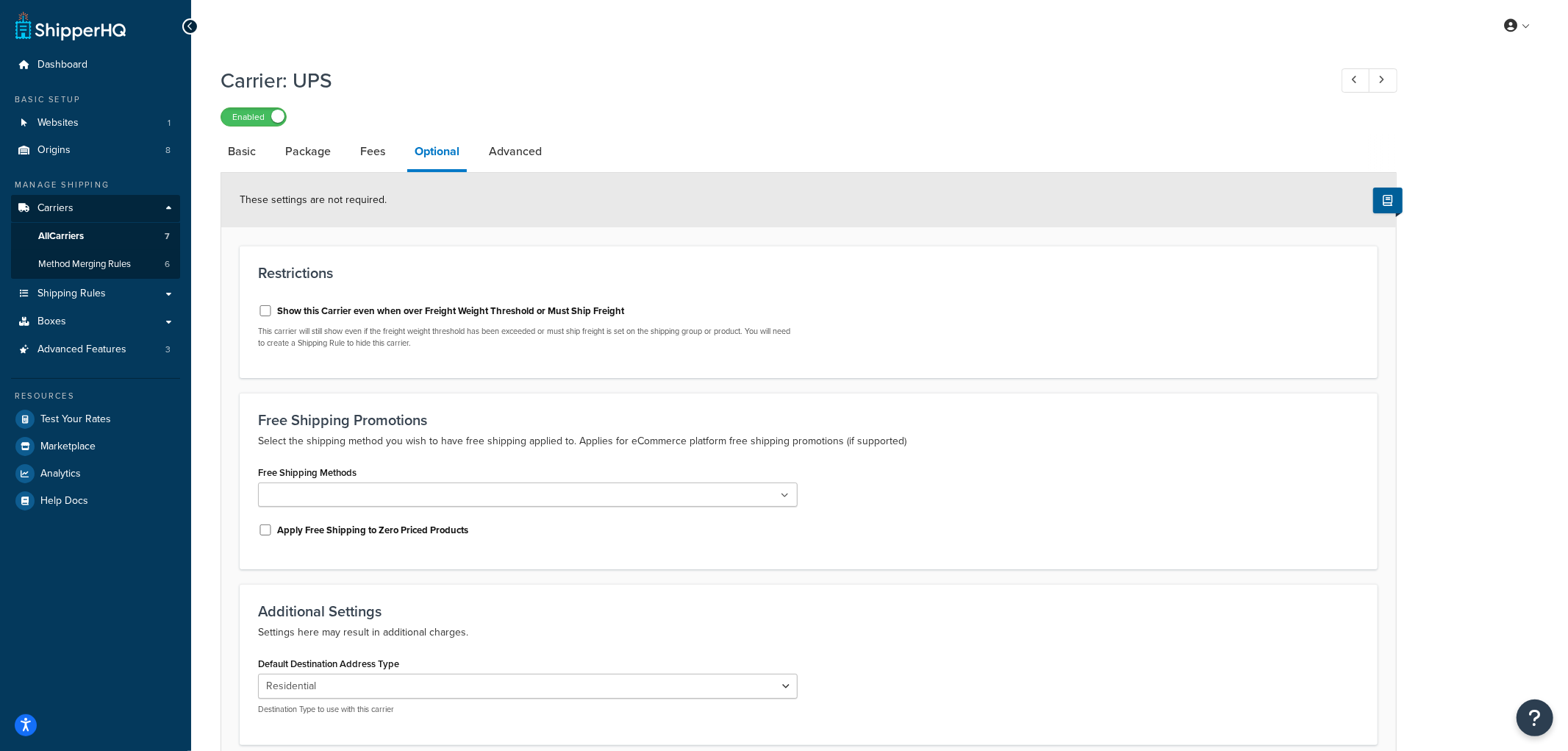
select select "false"
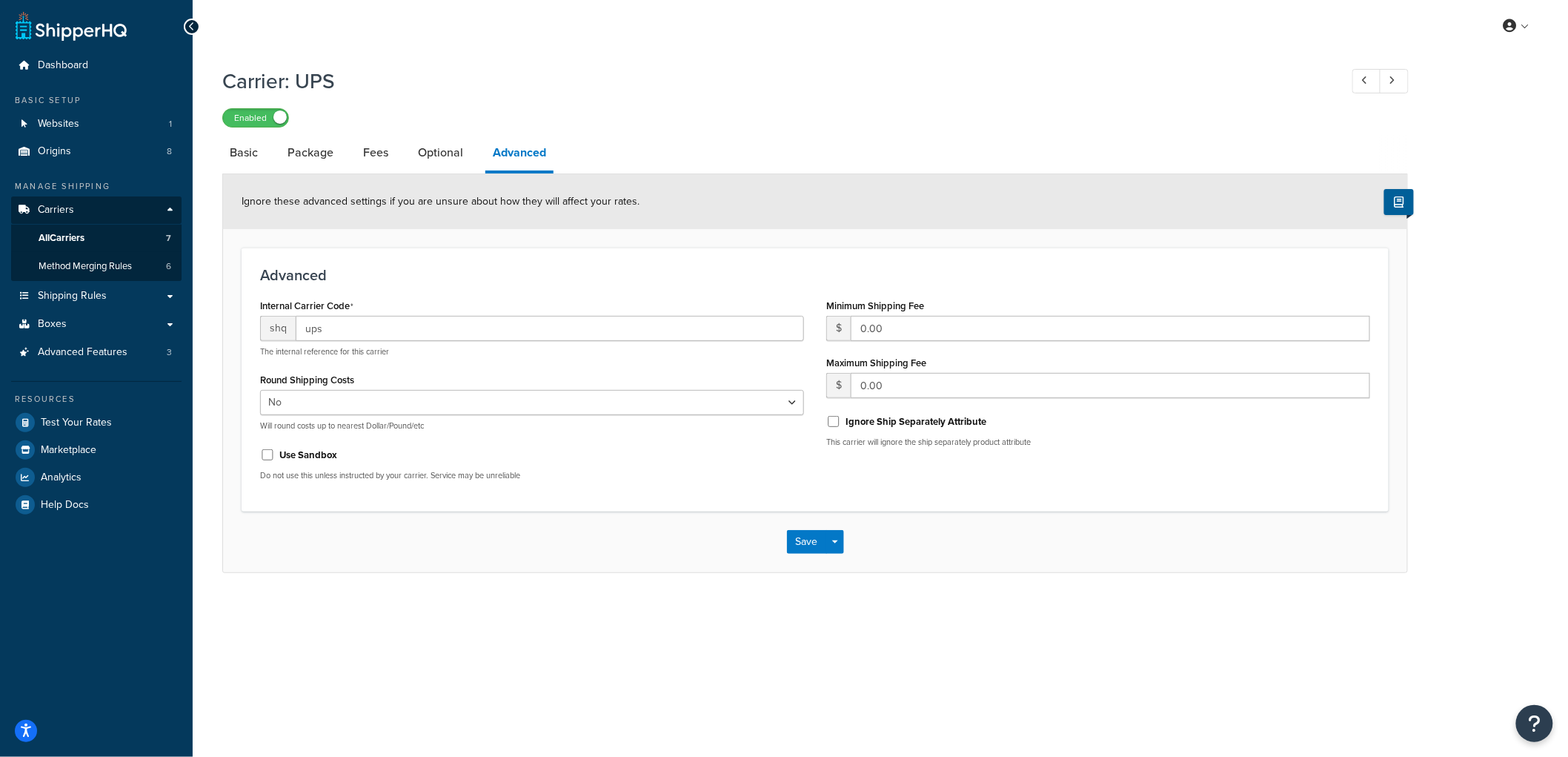
select select "ups"
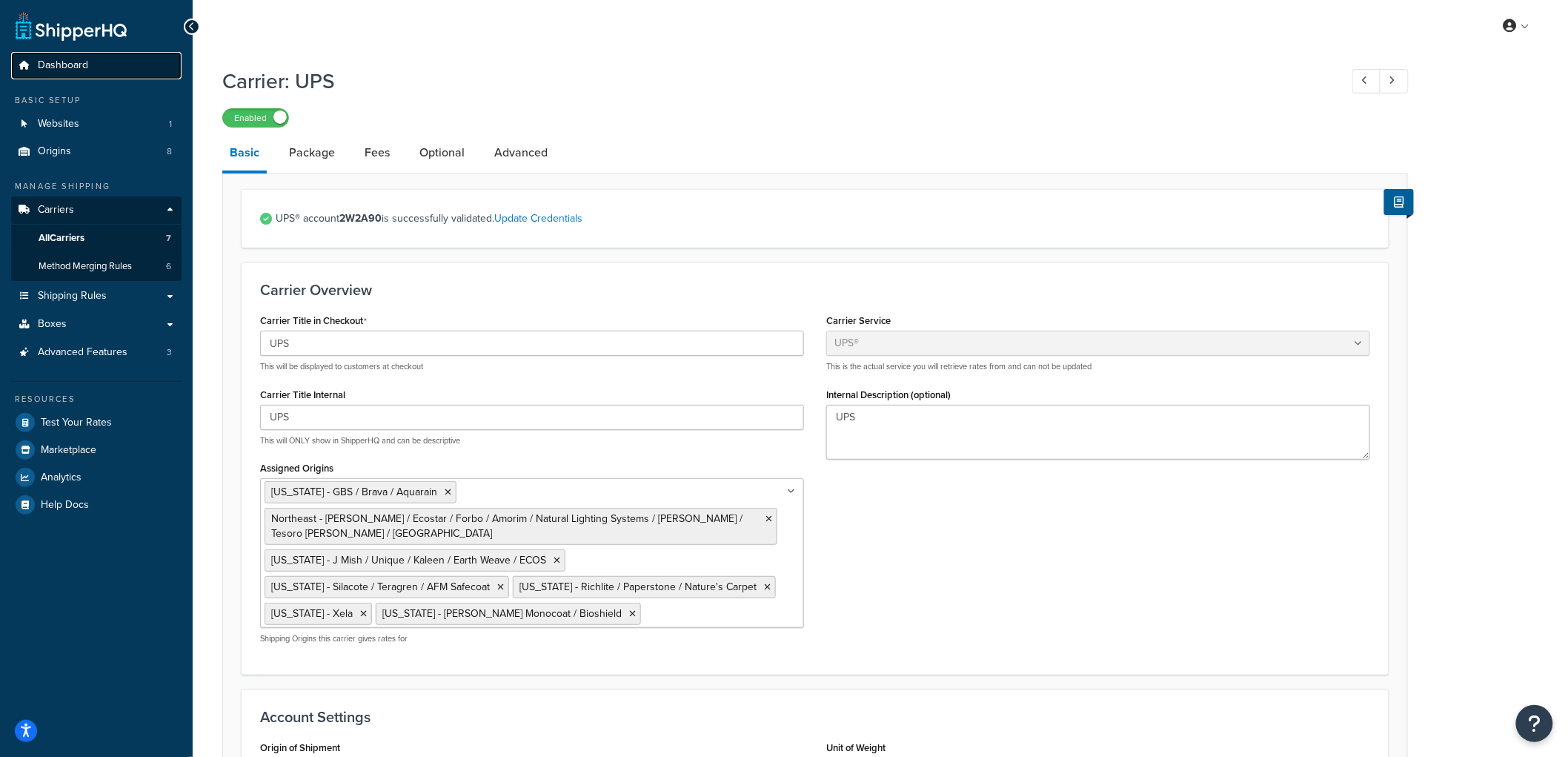
click at [76, 69] on span "Dashboard" at bounding box center [63, 66] width 51 height 13
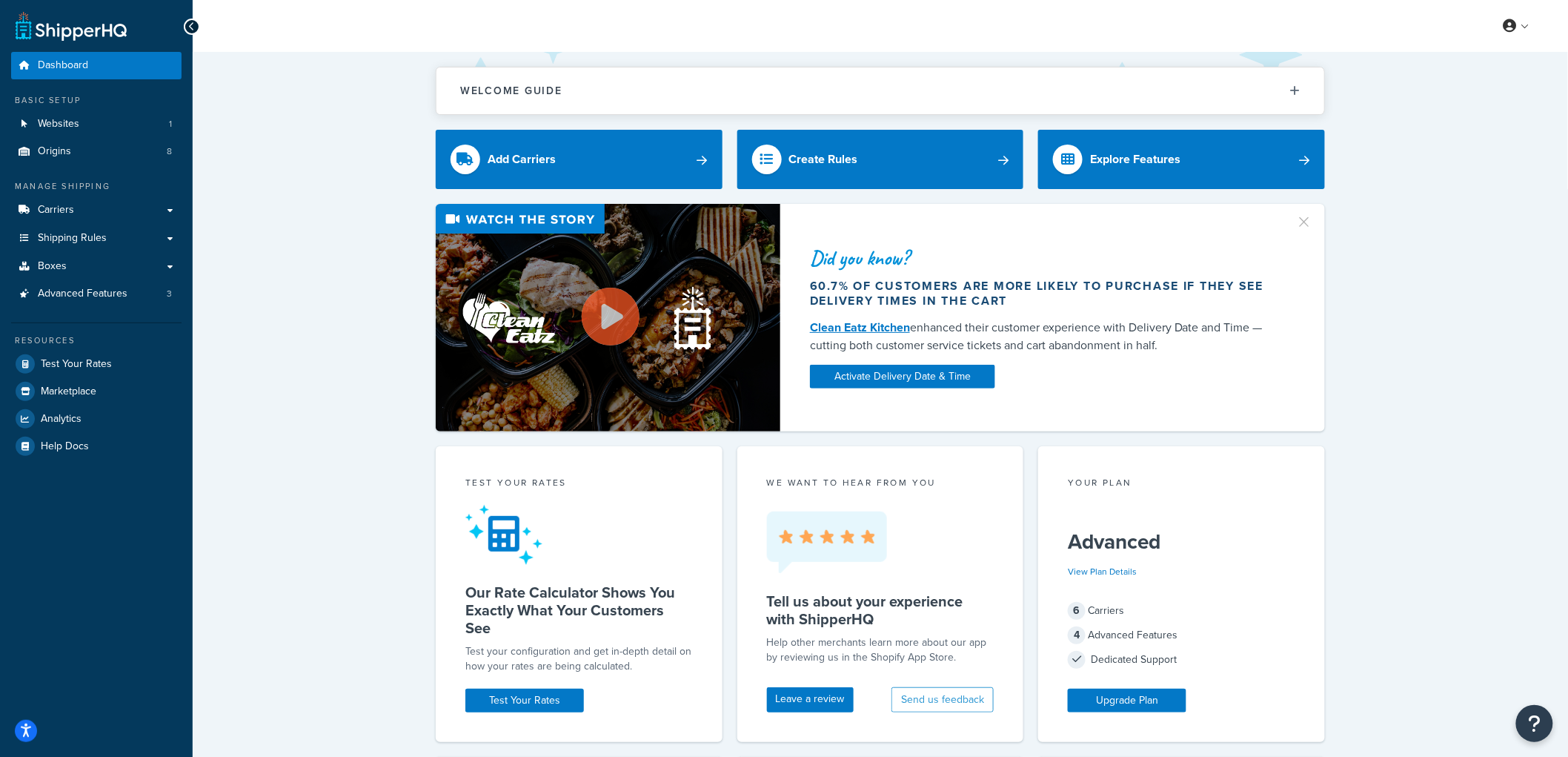
click at [386, 314] on div "Did you know? 60.7% of customers are more likely to purchase if they see delive…" at bounding box center [881, 317] width 1316 height 227
click at [105, 364] on span "Test Your Rates" at bounding box center [76, 364] width 71 height 13
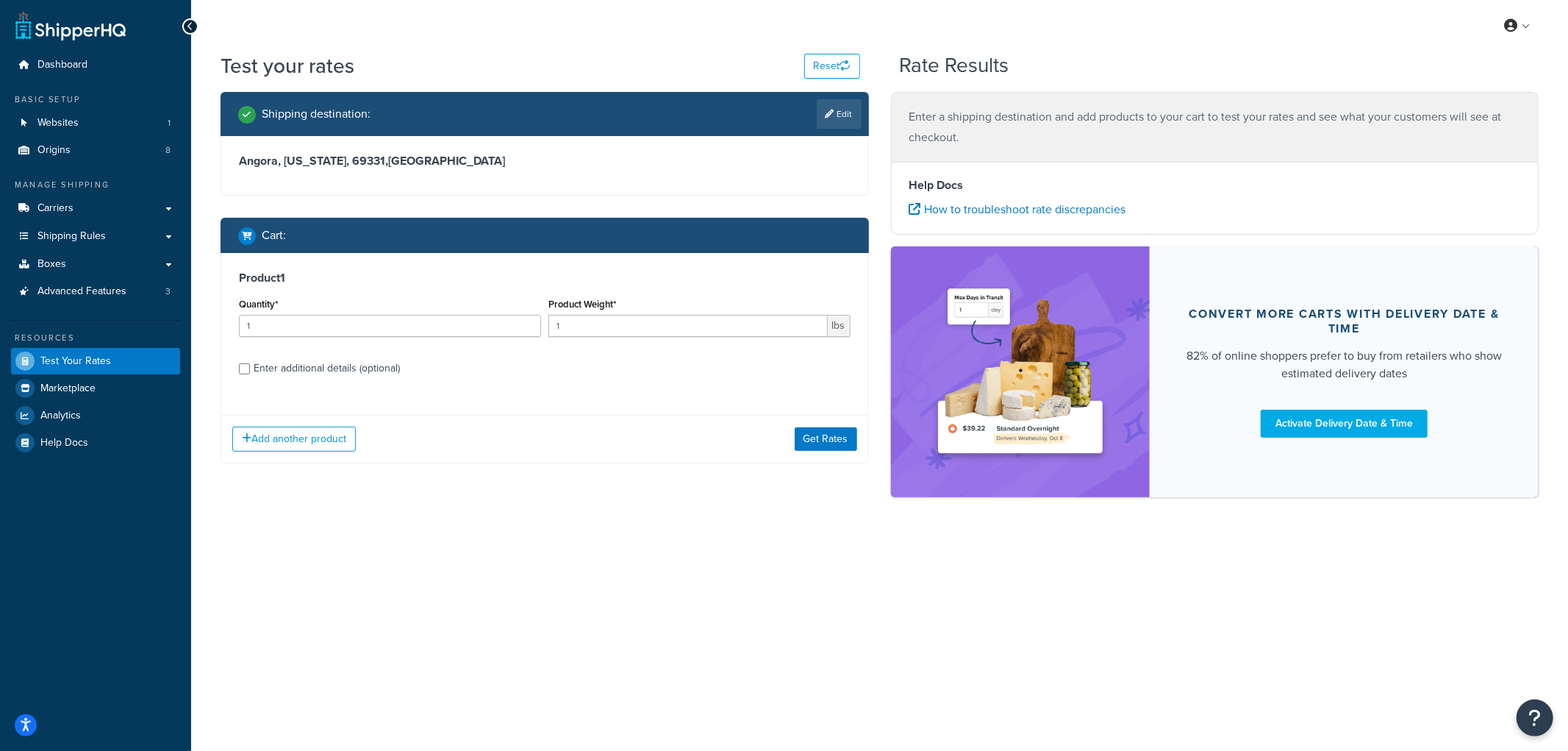
click at [302, 375] on div "Enter additional details (optional)" at bounding box center [327, 368] width 146 height 20
click at [250, 374] on input "Enter additional details (optional)" at bounding box center [244, 368] width 11 height 11
checkbox input "true"
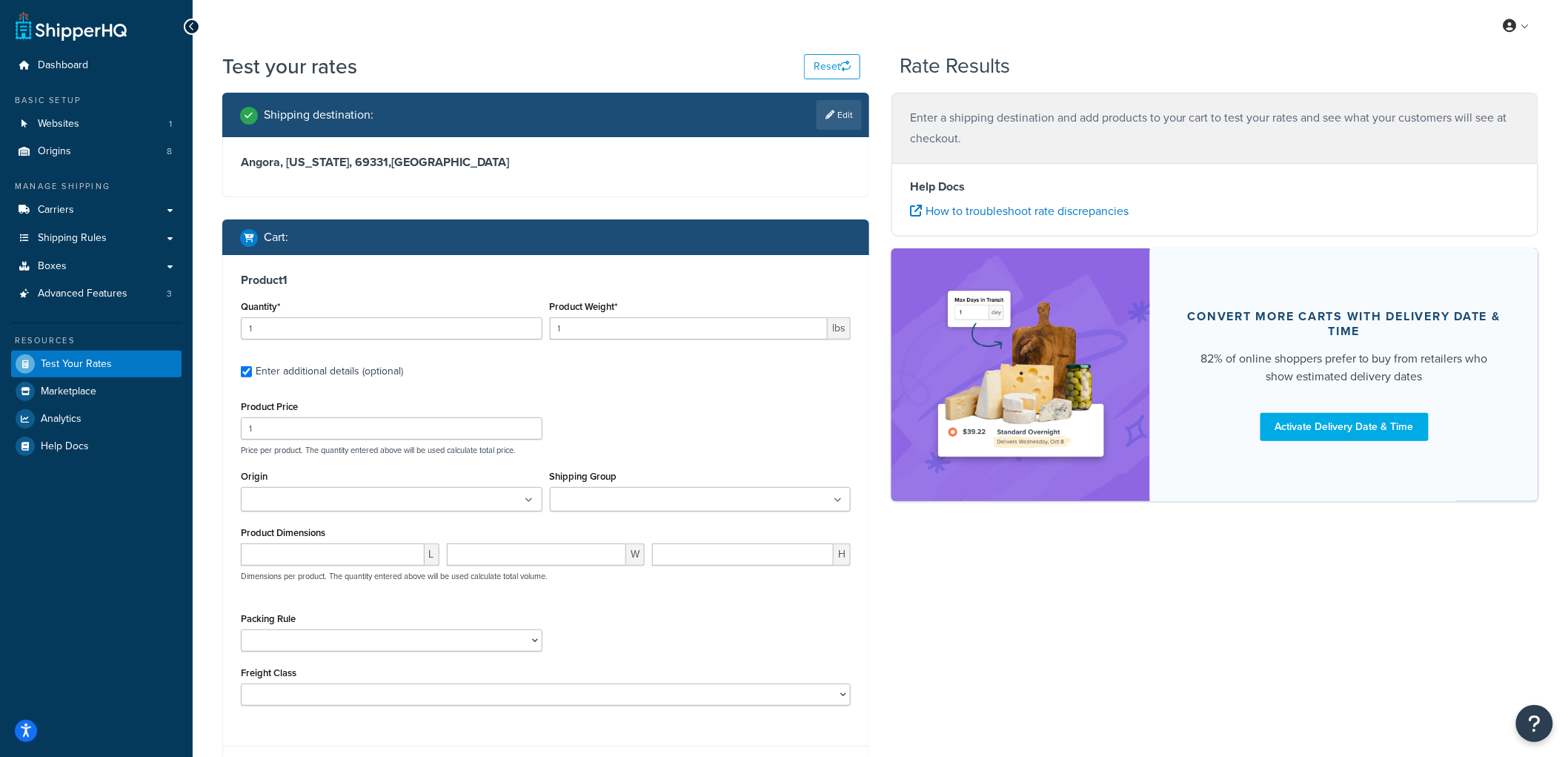
click at [617, 499] on input "Shipping Group" at bounding box center [620, 500] width 131 height 17
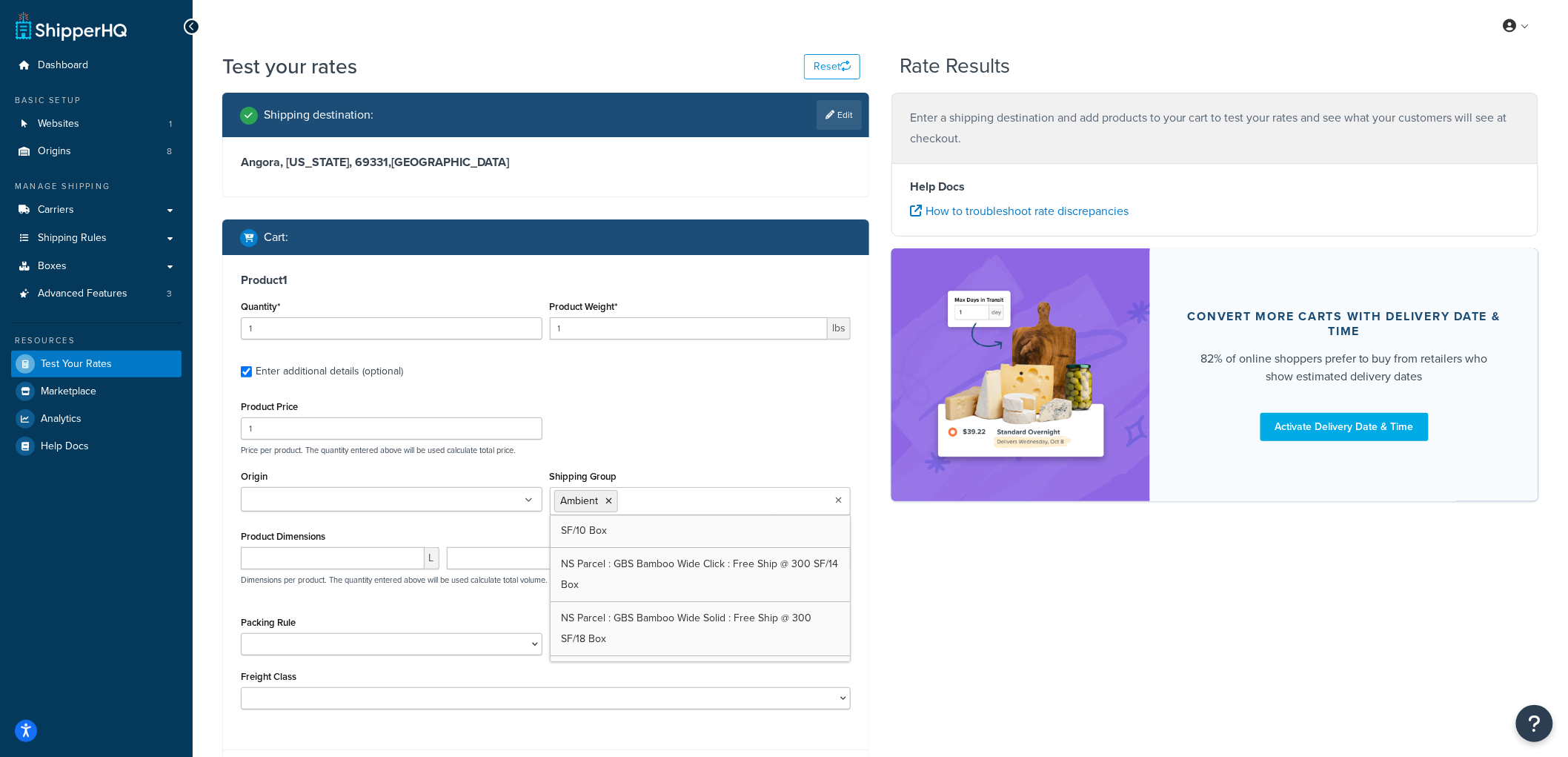
scroll to position [2305, 0]
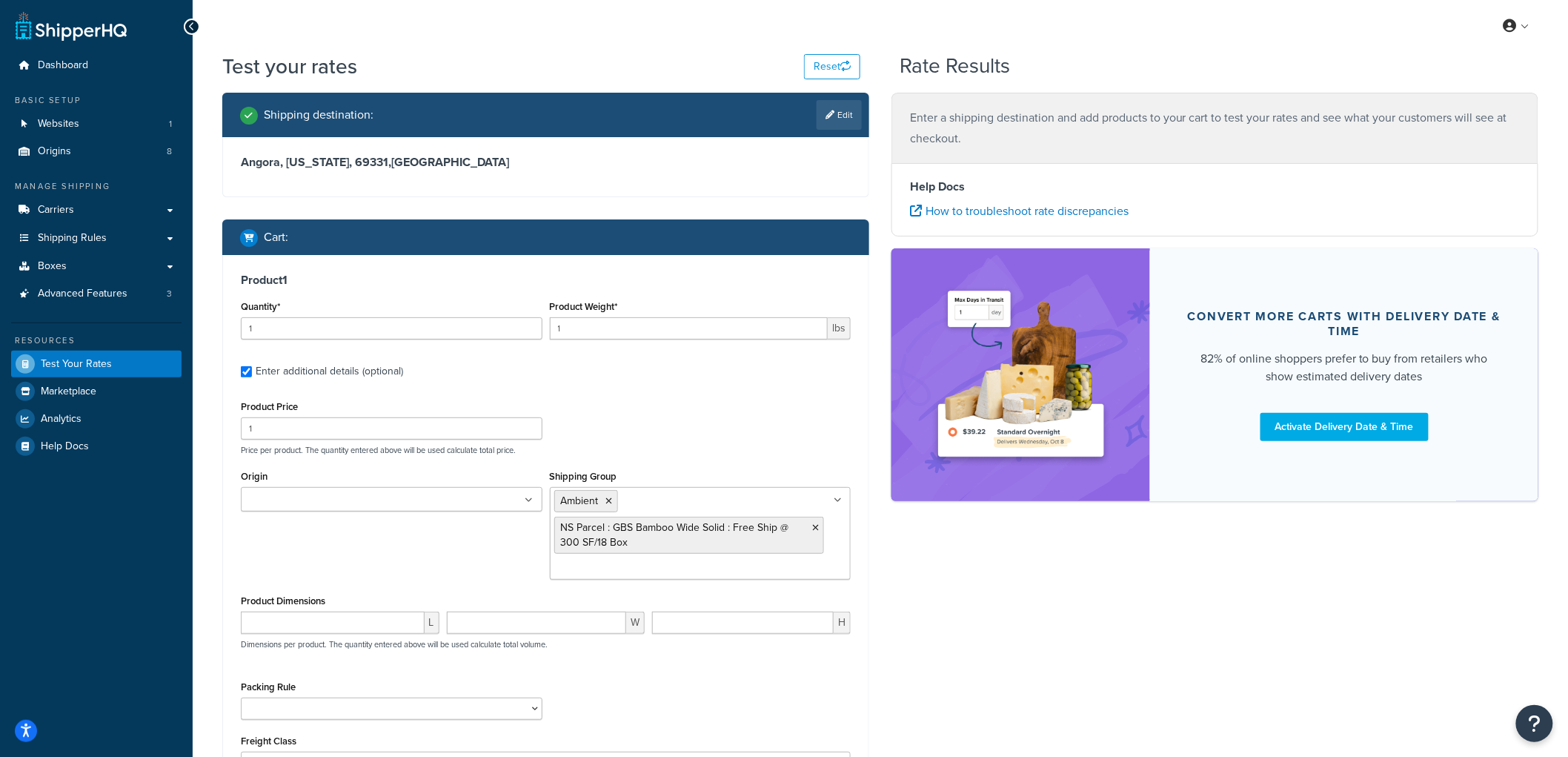
click at [768, 423] on div "Product Price 1 Price per product. The quantity entered above will be used calc…" at bounding box center [546, 426] width 618 height 59
click at [280, 319] on input "1" at bounding box center [391, 329] width 302 height 22
drag, startPoint x: 282, startPoint y: 318, endPoint x: 216, endPoint y: 329, distance: 66.9
click at [216, 329] on div "Shipping destination : Edit Angora, [US_STATE], 69331 , [GEOGRAPHIC_DATA] Cart …" at bounding box center [546, 489] width 669 height 792
type input "3"
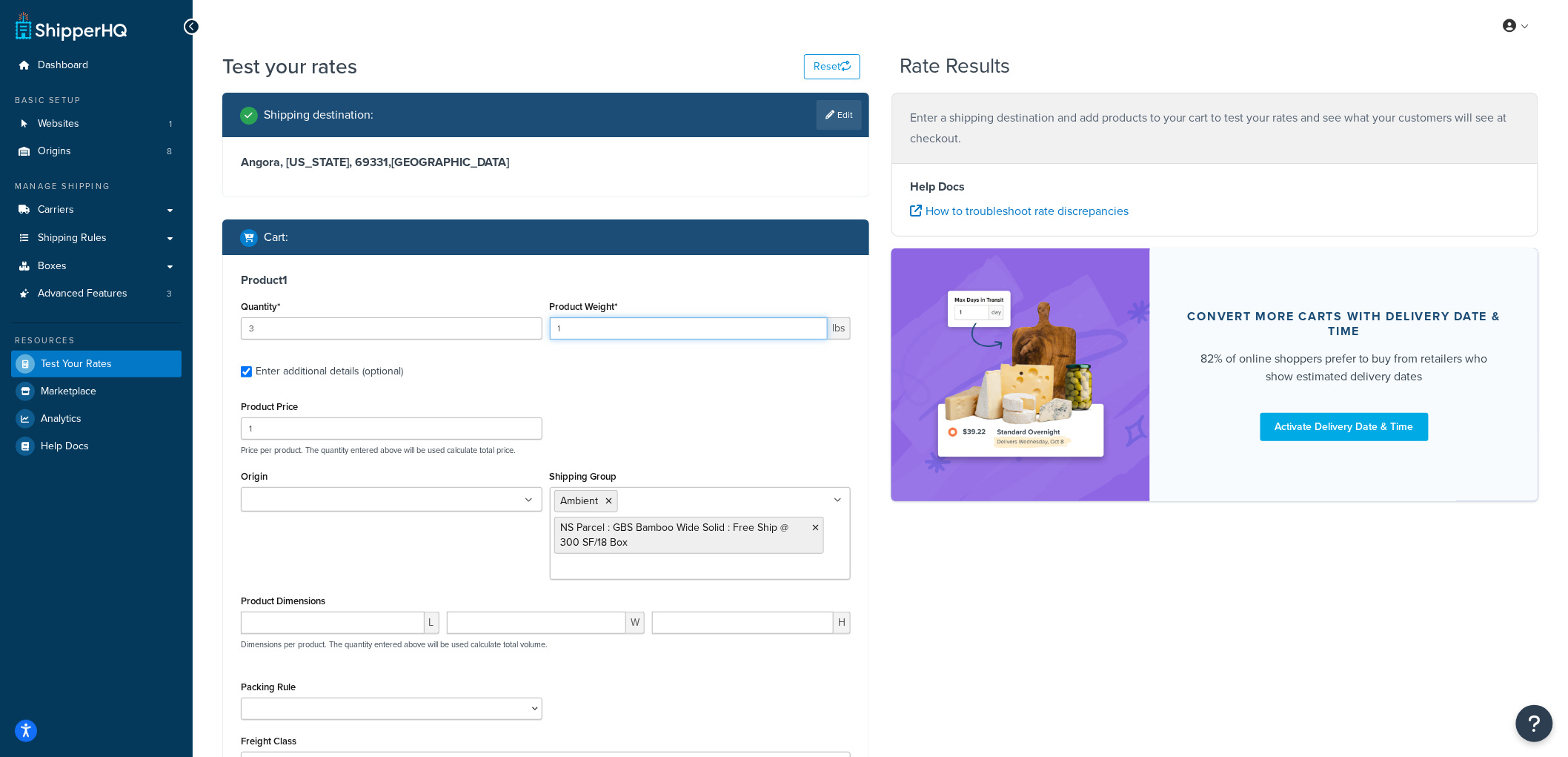
click at [597, 318] on input "1" at bounding box center [689, 329] width 279 height 22
type input "10"
click at [352, 431] on input "1" at bounding box center [391, 428] width 302 height 22
type input "1120"
click at [264, 499] on input "Origin" at bounding box center [311, 500] width 131 height 17
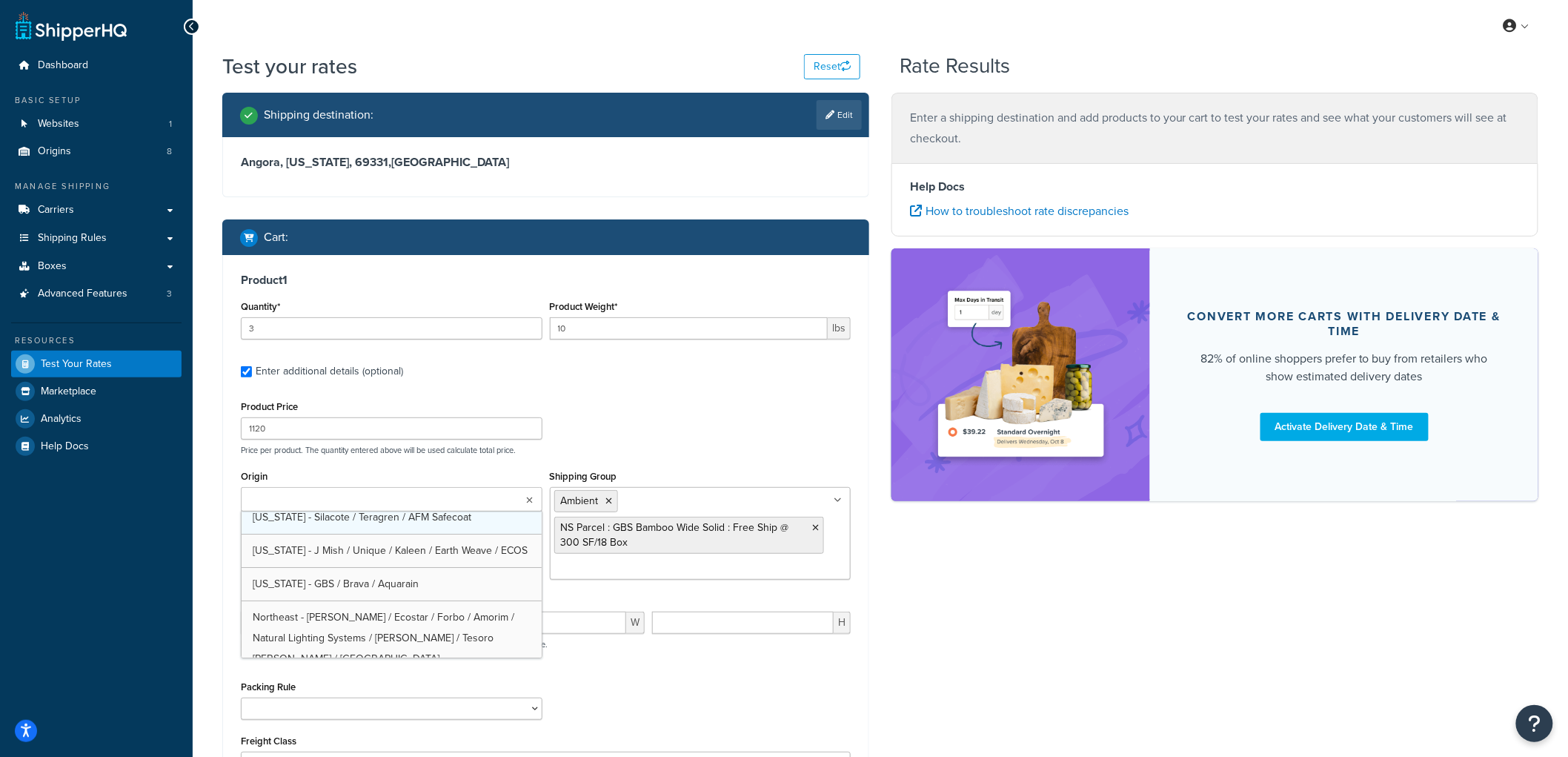
scroll to position [82, 0]
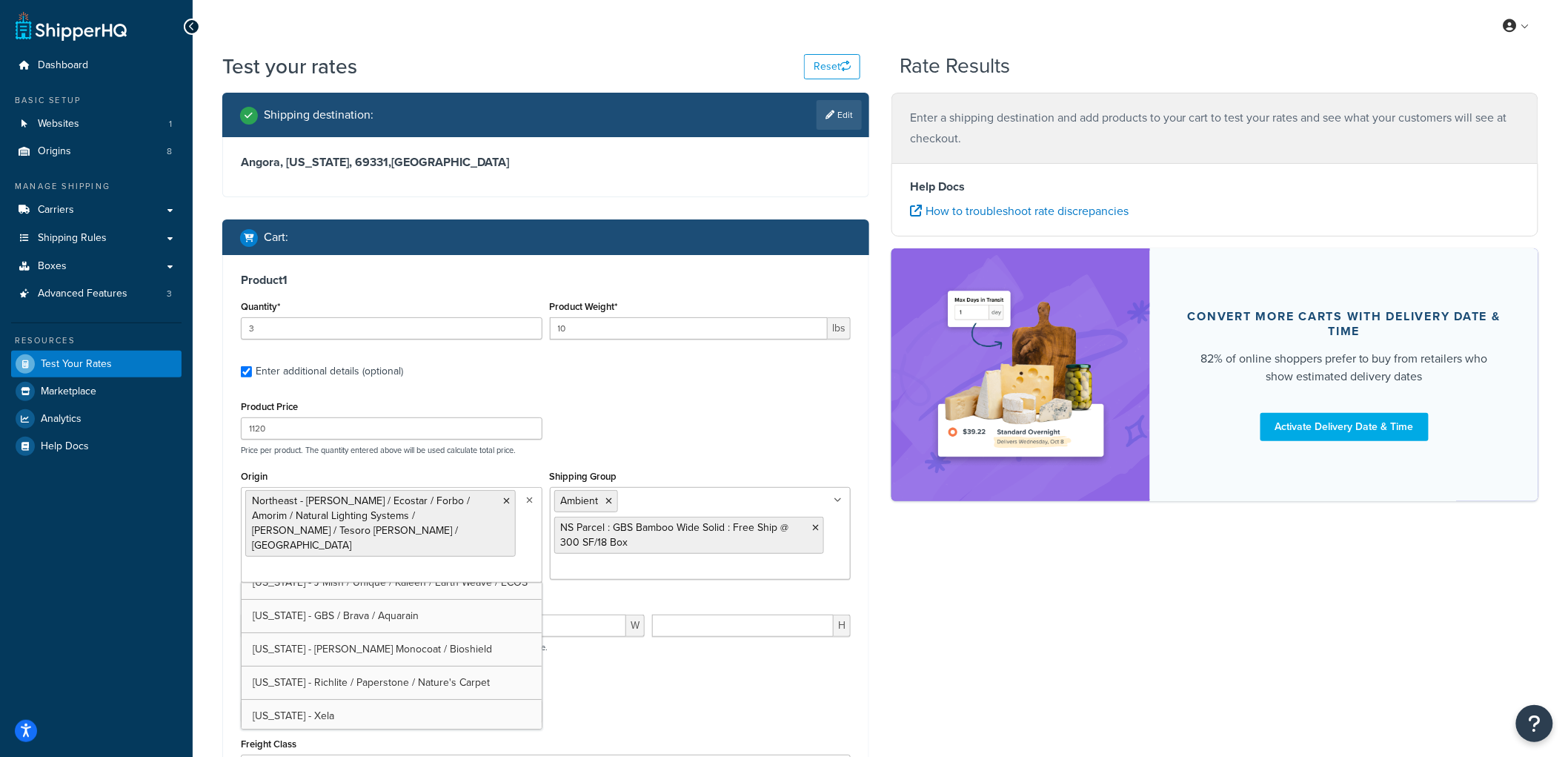
click at [1039, 656] on div "Shipping destination : Edit Angora, [US_STATE], 69331 , [GEOGRAPHIC_DATA] Cart …" at bounding box center [881, 490] width 1338 height 795
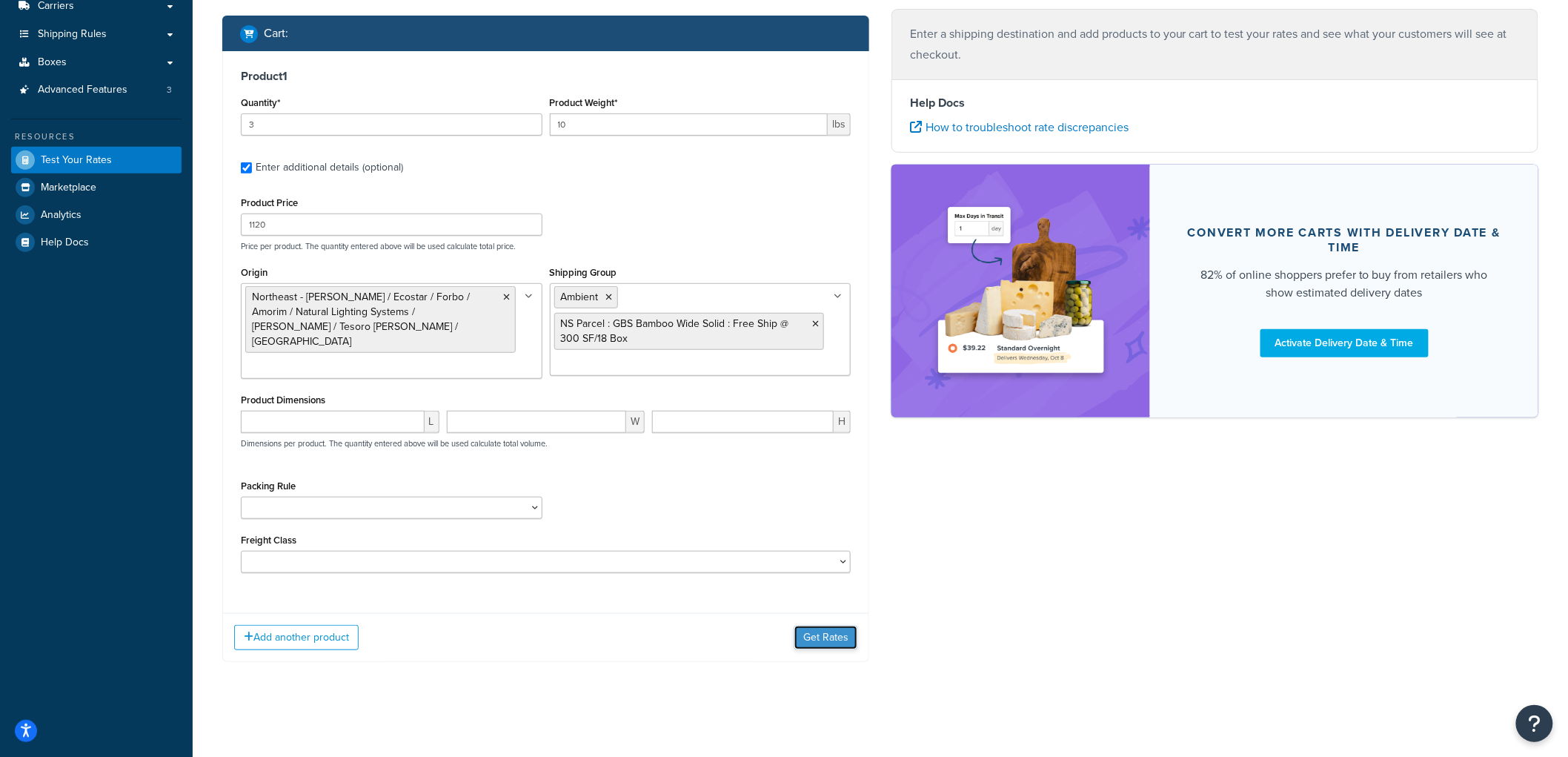
click at [830, 636] on button "Get Rates" at bounding box center [826, 637] width 63 height 24
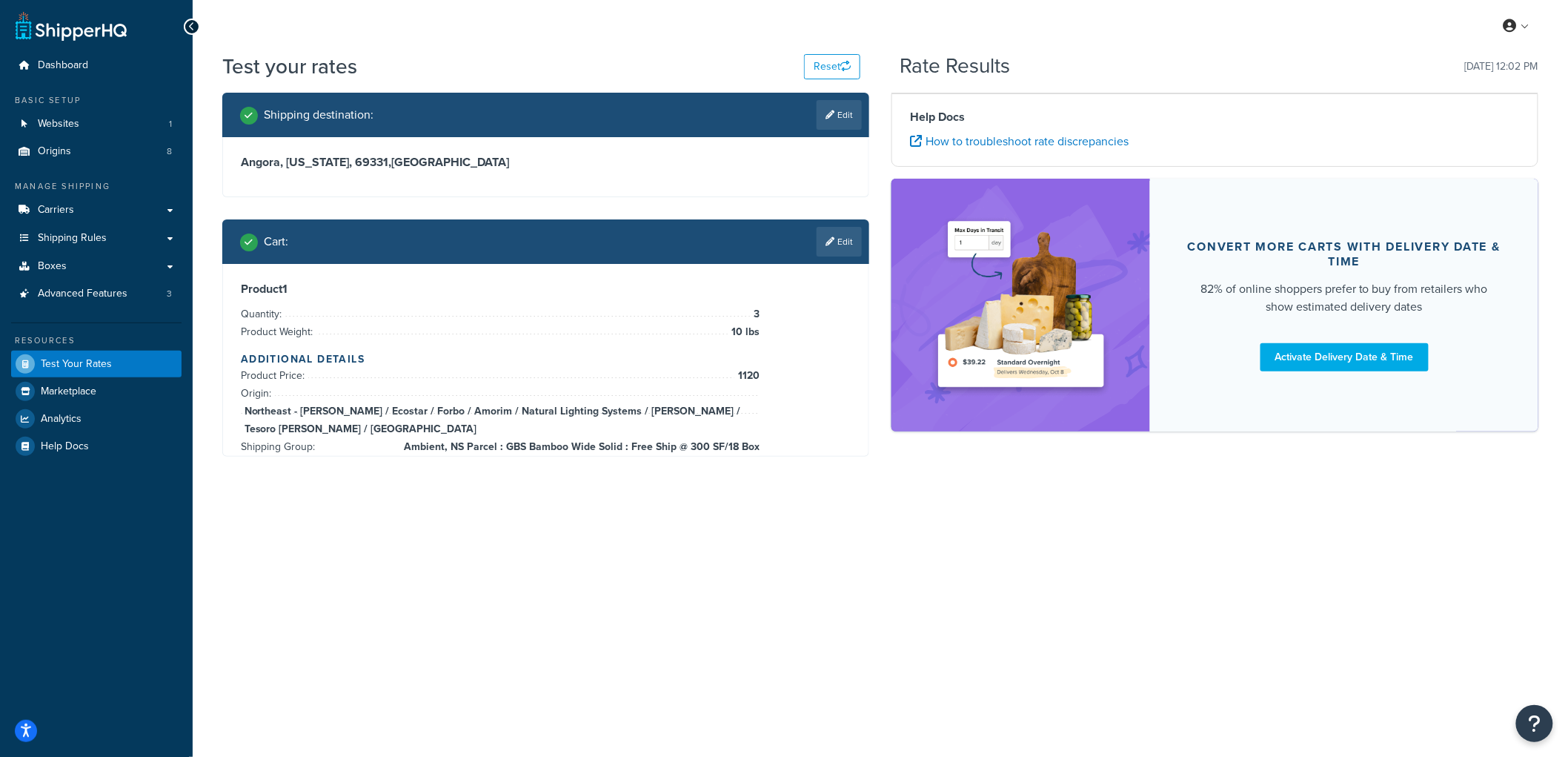
scroll to position [0, 0]
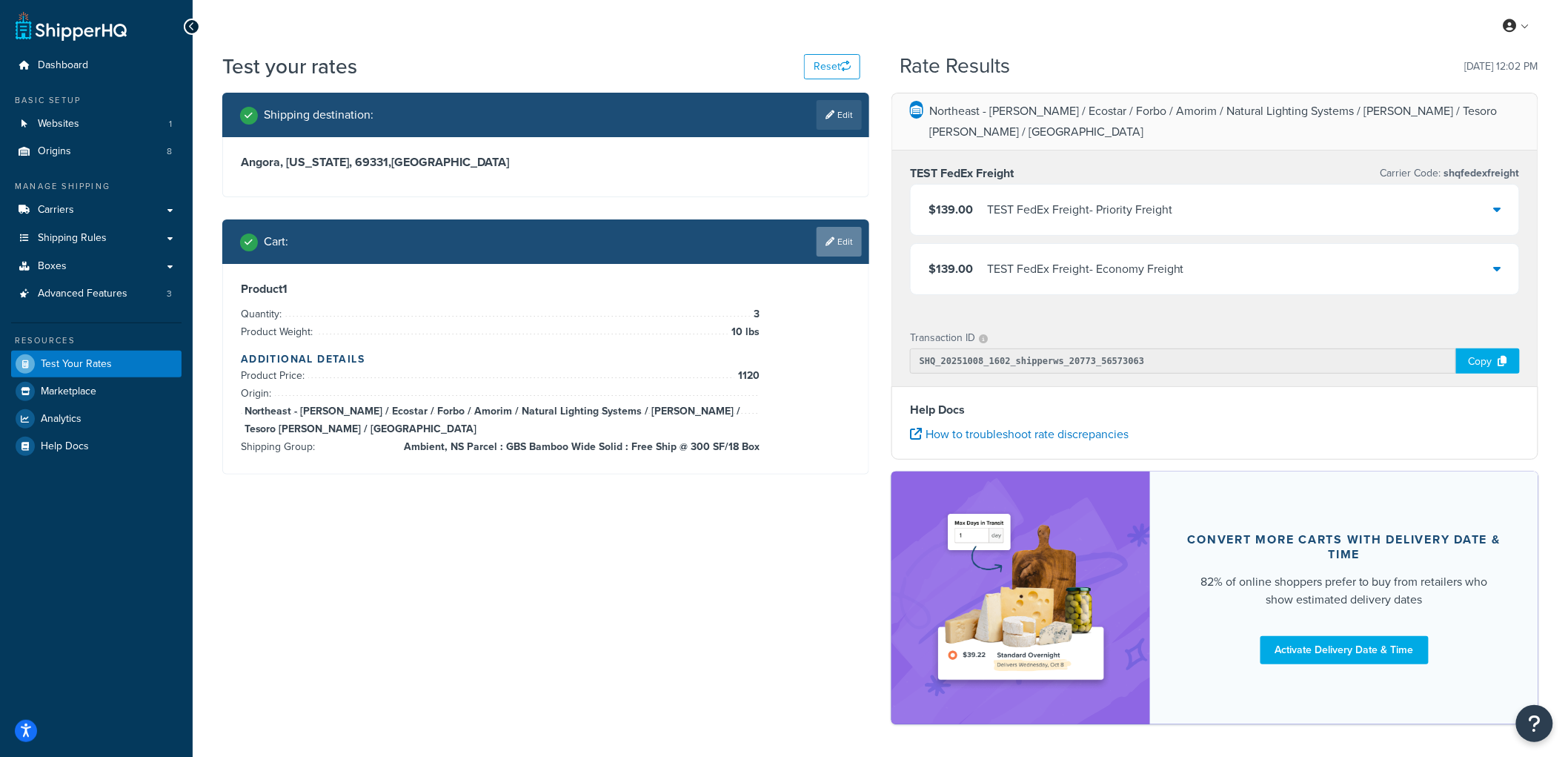
click at [838, 239] on link "Edit" at bounding box center [839, 241] width 45 height 29
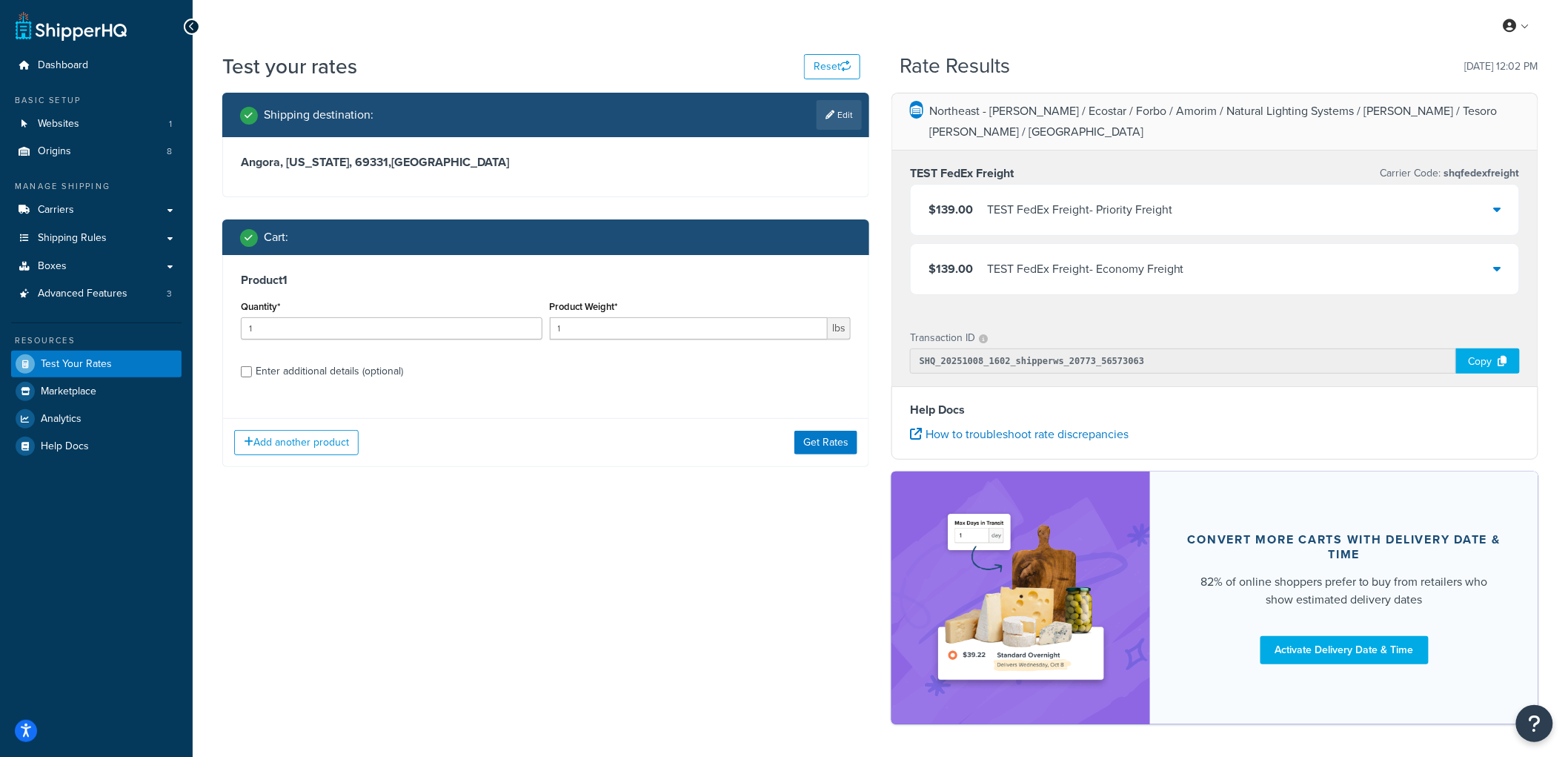
click at [358, 379] on div "Enter additional details (optional)" at bounding box center [329, 371] width 147 height 21
click at [252, 377] on input "Enter additional details (optional)" at bounding box center [246, 371] width 11 height 11
checkbox input "true"
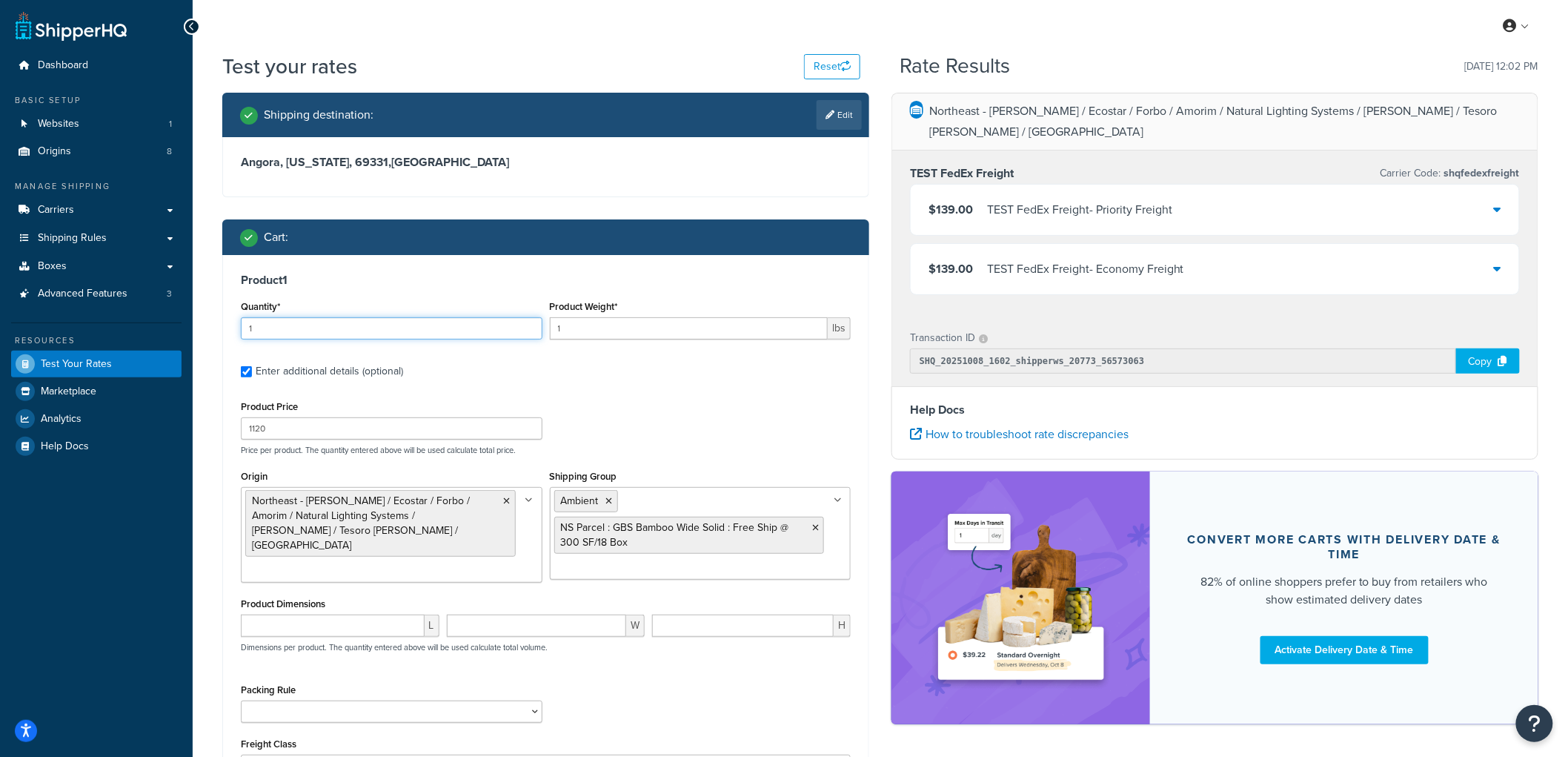
drag, startPoint x: 309, startPoint y: 322, endPoint x: 172, endPoint y: 326, distance: 137.1
click at [165, 329] on div "Dashboard Basic Setup Websites 1 Origins 8 Manage Shipping Carriers Carriers Al…" at bounding box center [784, 480] width 1568 height 961
type input "3"
click at [604, 326] on input "1" at bounding box center [689, 329] width 279 height 22
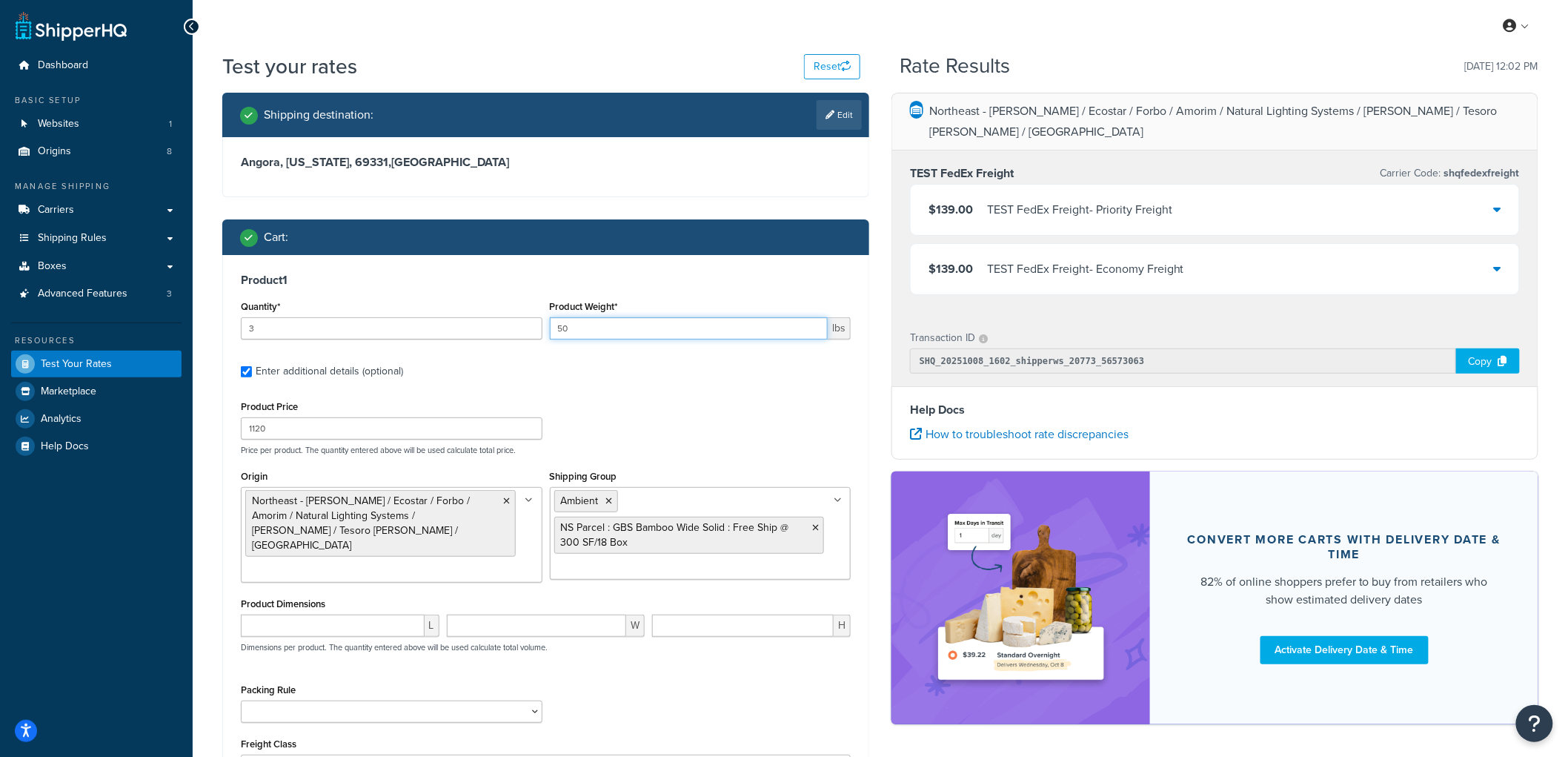
type input "50"
click at [317, 424] on input "1120" at bounding box center [391, 428] width 302 height 22
type input "1"
type input "140"
click at [226, 413] on div "Product 1 Quantity* 3 Product Weight* 50 lbs Enter additional details (optional…" at bounding box center [546, 530] width 645 height 550
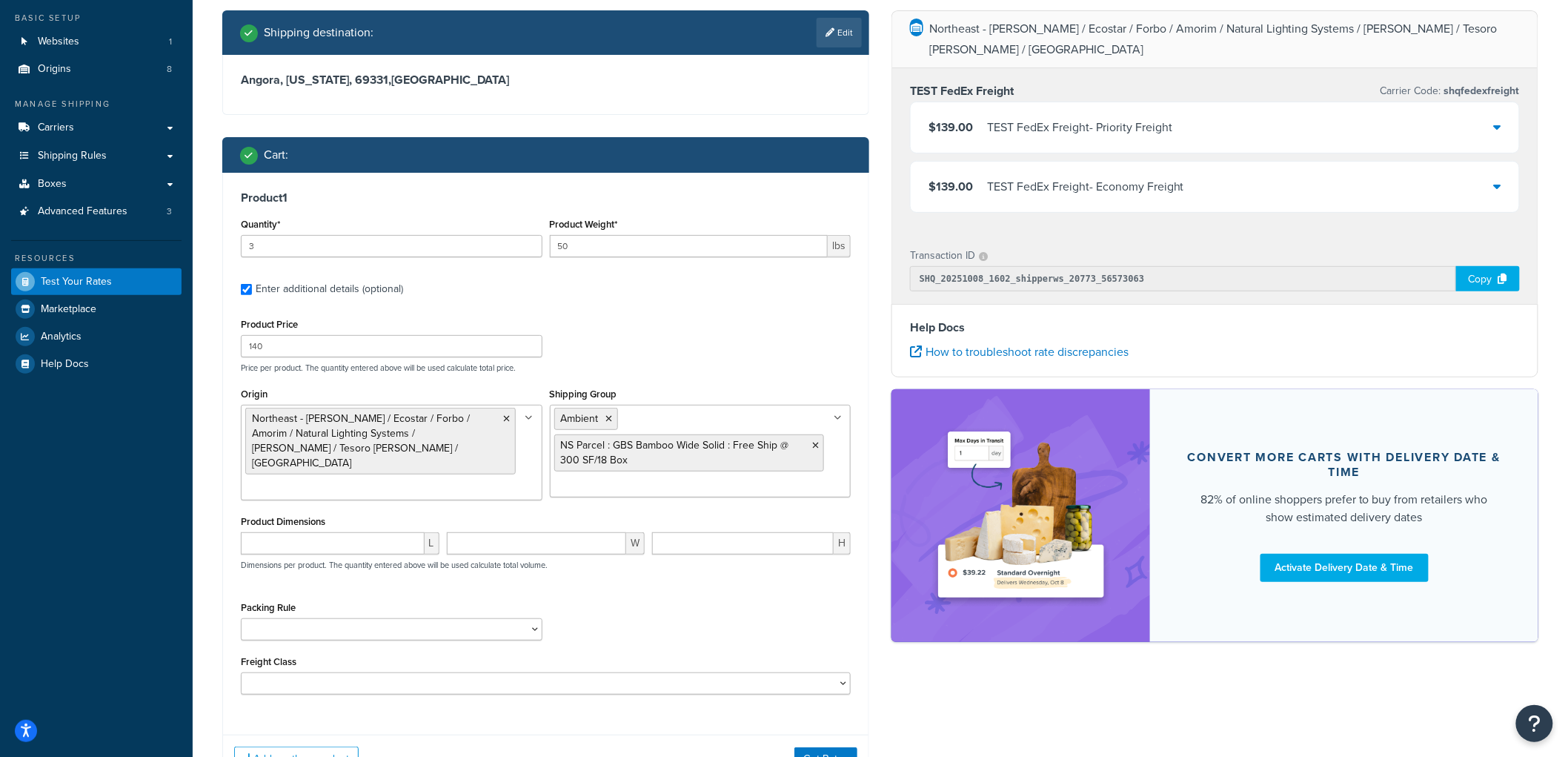
scroll to position [165, 0]
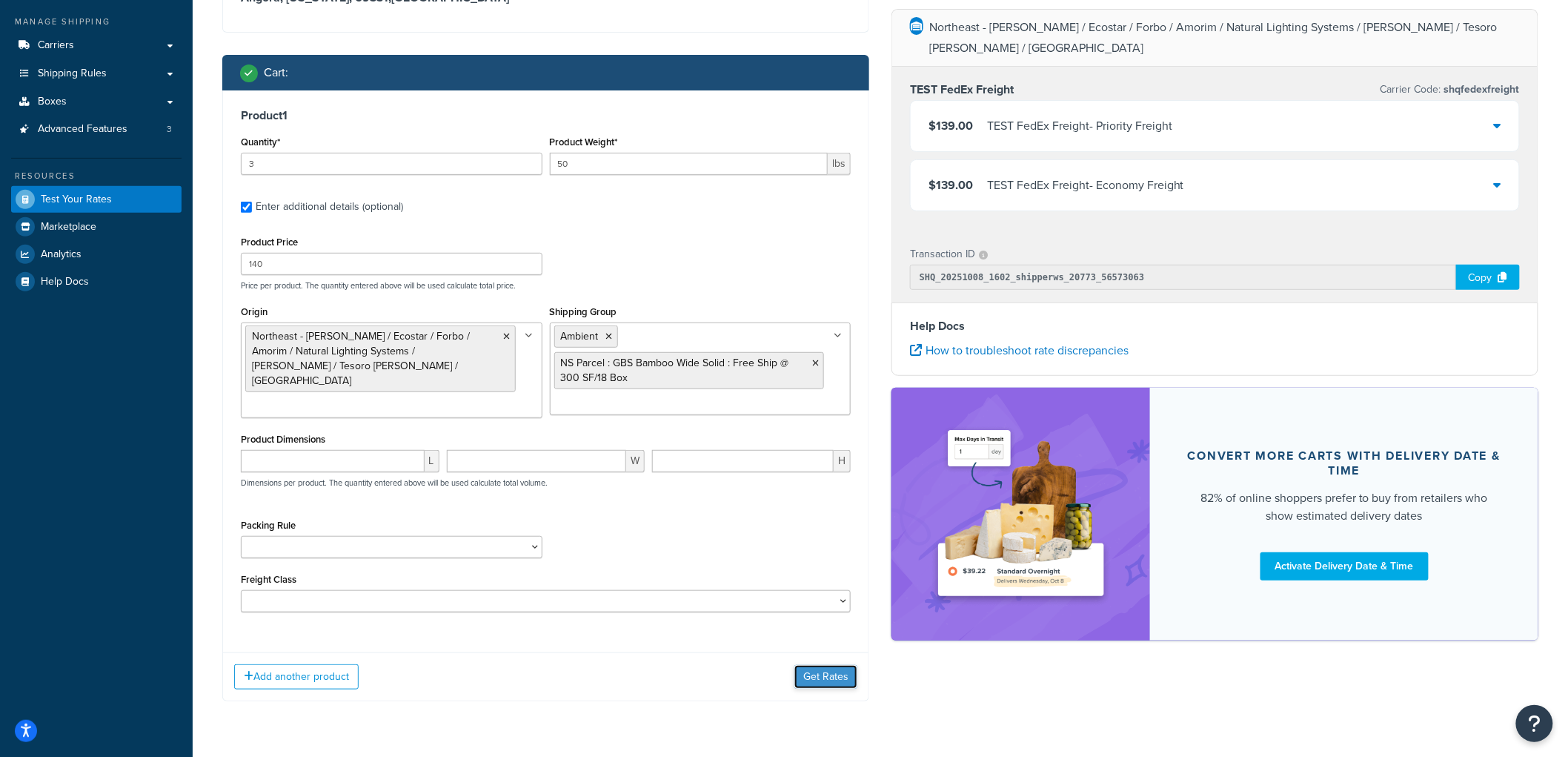
click at [816, 685] on button "Get Rates" at bounding box center [826, 676] width 63 height 24
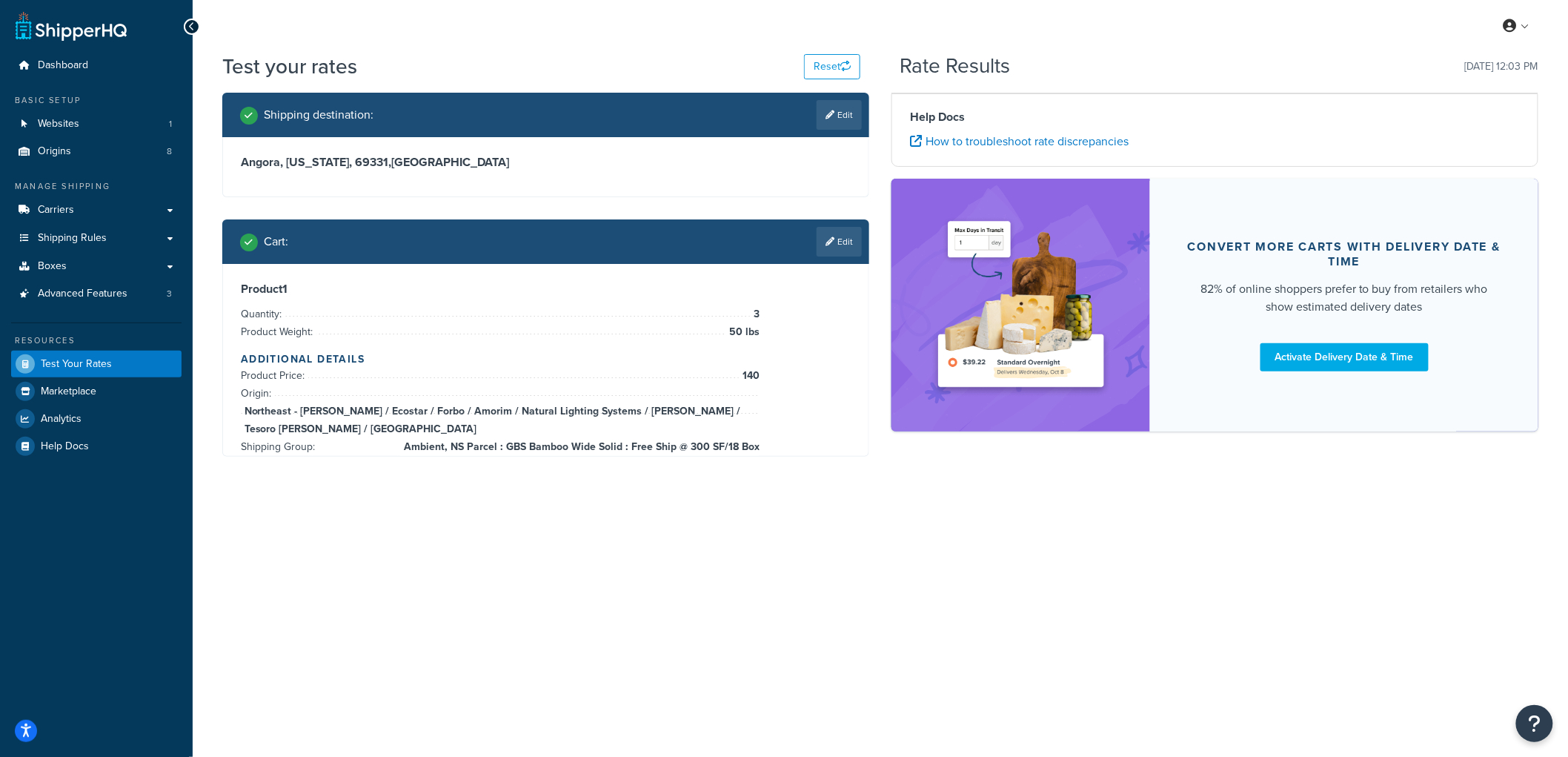
scroll to position [0, 0]
